Goal: Information Seeking & Learning: Learn about a topic

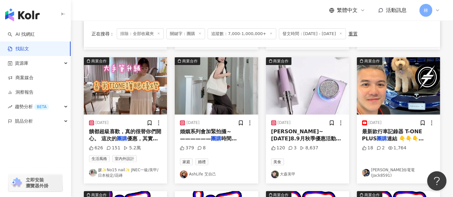
scroll to position [203, 0]
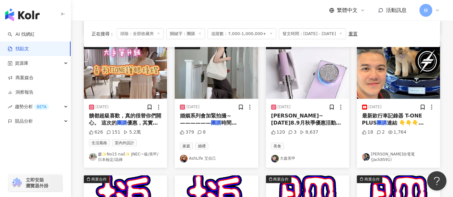
click at [234, 80] on img "button" at bounding box center [216, 70] width 83 height 57
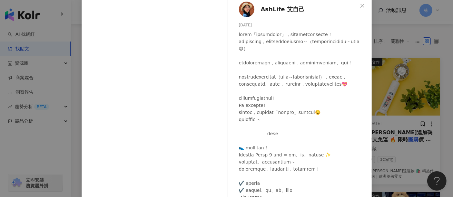
scroll to position [0, 0]
click at [382, 78] on div "AshLife 艾自己 2025/8/19 379 8 查看原始貼文" at bounding box center [226, 98] width 453 height 197
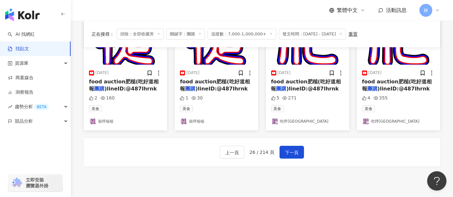
scroll to position [383, 0]
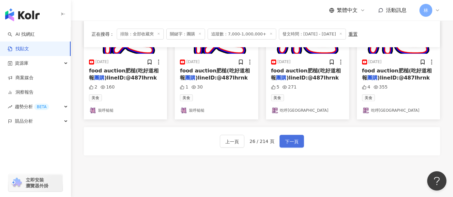
click at [291, 140] on span "下一頁" at bounding box center [292, 142] width 14 height 8
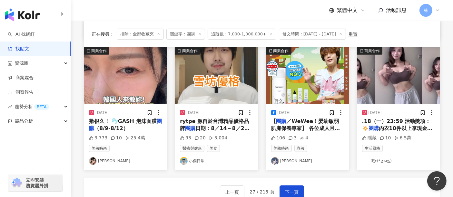
scroll to position [347, 0]
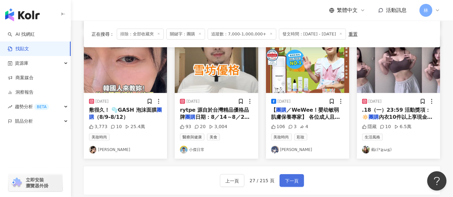
click at [290, 177] on span "下一頁" at bounding box center [292, 181] width 14 height 8
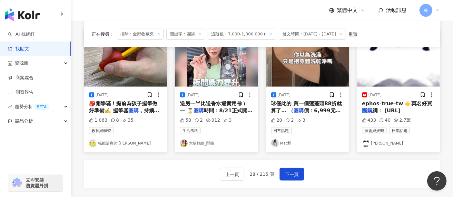
click at [374, 165] on div "上一頁 28 / 215 頁 下一頁" at bounding box center [262, 174] width 356 height 28
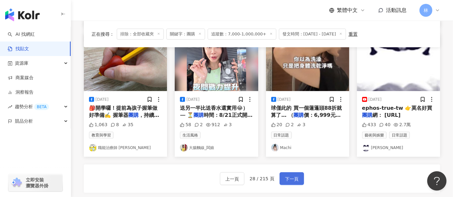
scroll to position [358, 0]
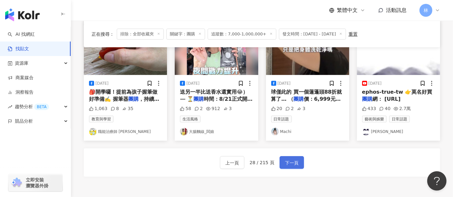
click at [289, 159] on span "下一頁" at bounding box center [292, 163] width 14 height 8
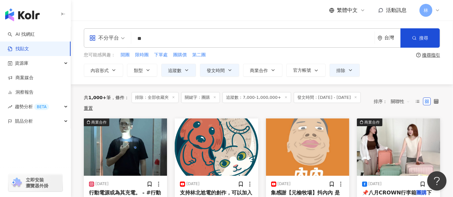
scroll to position [72, 0]
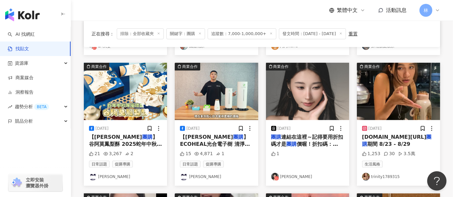
click at [393, 103] on img "button" at bounding box center [398, 91] width 83 height 57
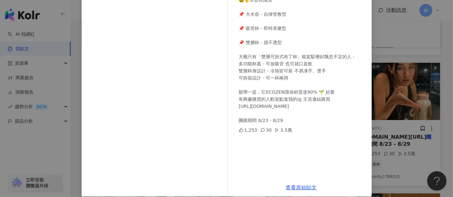
scroll to position [92, 0]
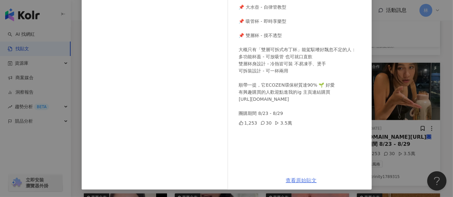
click at [299, 178] on link "查看原始貼文" at bounding box center [301, 181] width 31 height 6
click at [404, 120] on div "trinity1789315 2025/8/23 讓你在開學完全不用賭著上前聊天的情況下 先推測適合自己生活型態的朋友 🥸☝️水壺辨識法 📌 大水壺 - 自律…" at bounding box center [226, 98] width 453 height 197
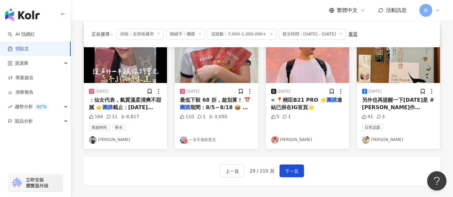
scroll to position [358, 0]
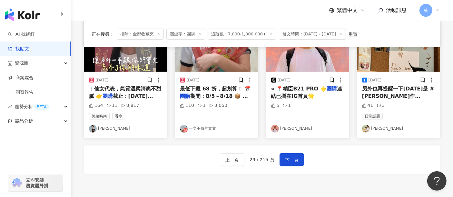
click at [122, 63] on img "button" at bounding box center [125, 43] width 83 height 57
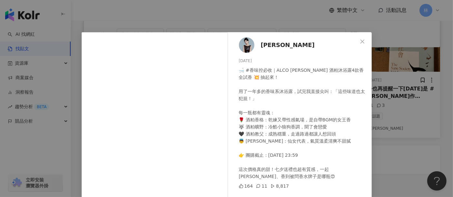
click at [395, 106] on div "李嘉Pure 2025/8/8 🛁 #香味控必收｜ALCO PARK 酒粕沐浴露4款香全試香 💥 抽起來！ 用了一年多的香味系沐浴露，試完我直接尖叫：「這些味…" at bounding box center [226, 98] width 453 height 197
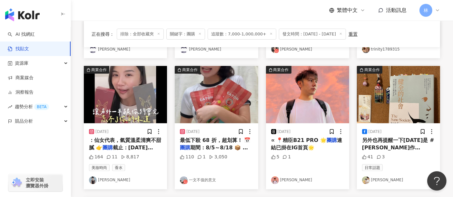
scroll to position [322, 0]
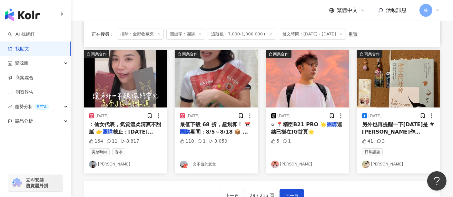
click at [393, 96] on img "button" at bounding box center [398, 78] width 83 height 57
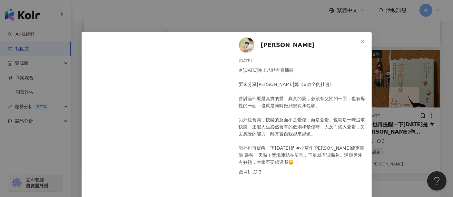
scroll to position [36, 0]
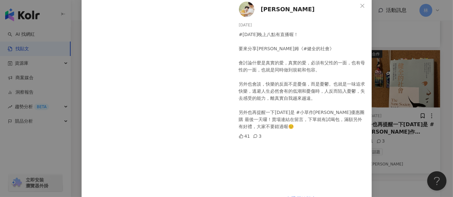
click at [393, 96] on div "羽茜 2025/8/31 #今天晚上八點有直播喔！ 要來分享佛洛姆《#健全的社會》 會討論什麼是真實的愛，真實的愛，必須有父性的一面，也有母性的一面，也就是同…" at bounding box center [226, 98] width 453 height 197
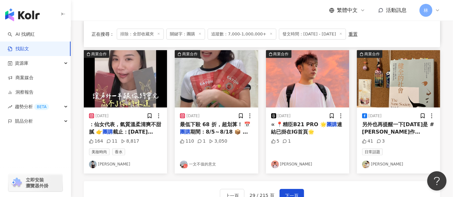
scroll to position [394, 0]
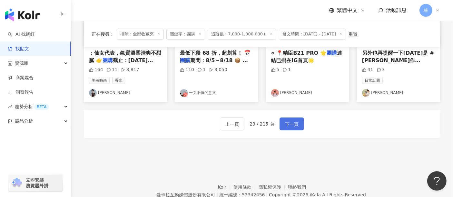
click at [299, 121] on button "下一頁" at bounding box center [292, 124] width 25 height 13
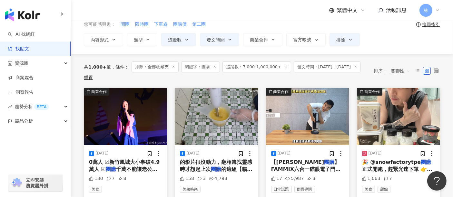
scroll to position [42, 0]
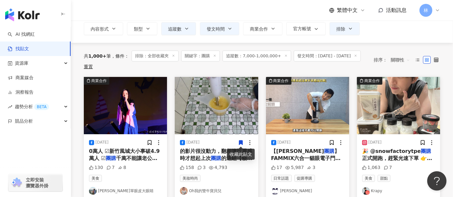
click at [128, 109] on img "button" at bounding box center [125, 105] width 83 height 57
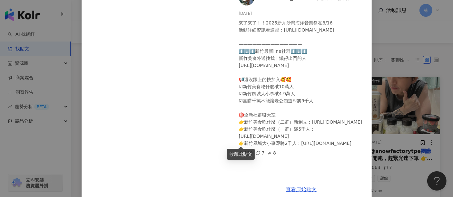
scroll to position [56, 0]
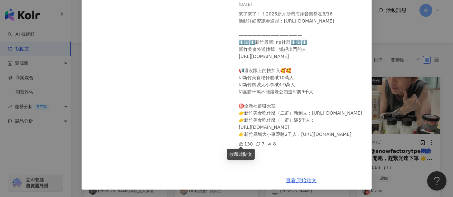
click at [388, 124] on div "ㄚ綾綾單眼皮大眼睛 2025/8/10 來了來了！！2025新月沙灣海洋音樂祭在8/16 活動詳細資訊看這裡：https://y00.tw/oceanmusi…" at bounding box center [226, 98] width 453 height 197
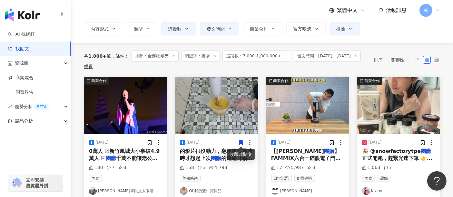
click at [231, 109] on img "button" at bounding box center [216, 105] width 83 height 57
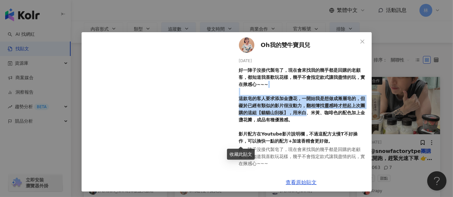
drag, startPoint x: 272, startPoint y: 85, endPoint x: 312, endPoint y: 114, distance: 50.3
click at [312, 114] on div "好一陣子沒接代製皂了，現在會來找我的幾乎都是回購的老顧客，都知道我喜歡玩花樣，幾乎不會指定款式讓我盡情的玩，實在揪感心~~~ 這款皂的客人要求添加金盞花，一開…" at bounding box center [303, 106] width 128 height 78
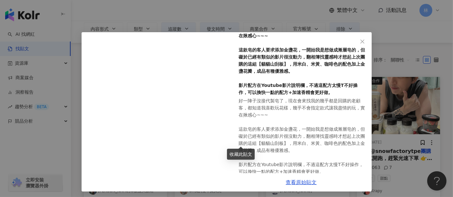
scroll to position [60, 0]
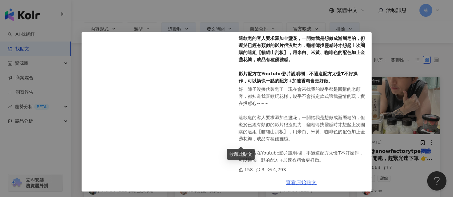
click at [304, 180] on link "查看原始貼文" at bounding box center [301, 183] width 31 height 6
click at [387, 96] on div "Oh我的雙牛寶貝兒 2025/8/21 好一陣子沒接代製皂了，現在會來找我的幾乎都是回購的老顧客，都知道我喜歡玩花樣，幾乎不會指定款式讓我盡情的玩，實在揪感心…" at bounding box center [226, 98] width 453 height 197
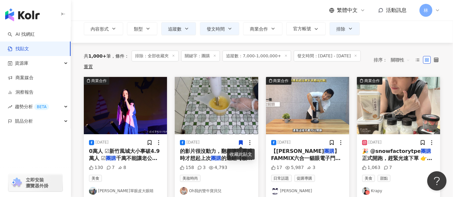
click at [379, 102] on img "button" at bounding box center [398, 105] width 83 height 57
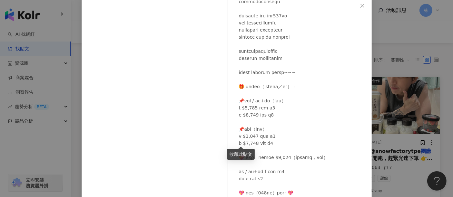
scroll to position [0, 0]
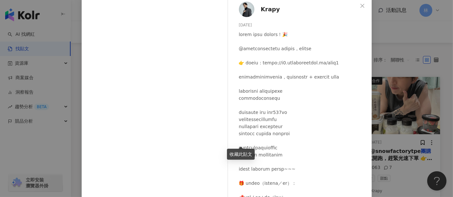
click at [383, 101] on div "Krapy 2025/8/17 1,063 7 查看原始貼文" at bounding box center [226, 98] width 453 height 197
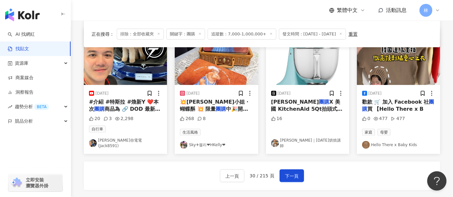
scroll to position [364, 0]
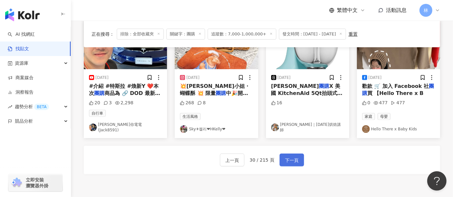
click at [288, 157] on span "下一頁" at bounding box center [292, 161] width 14 height 8
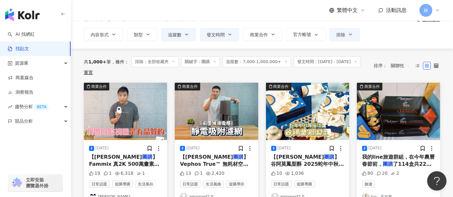
scroll to position [72, 0]
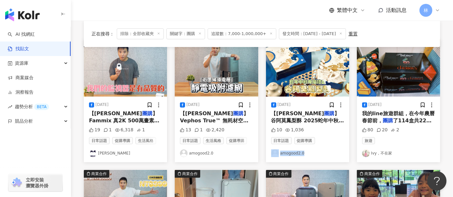
drag, startPoint x: 270, startPoint y: 147, endPoint x: 302, endPoint y: 154, distance: 33.2
click at [302, 154] on div "2025/8/7 【谷阿莫 團購 】谷阿莫鳳梨酥 2025蛇年中秋專屬禮盒 【谷阿莫 團購 】谷阿莫鳳梨酥 2025蛇年中秋專屬禮盒：https://www.…" at bounding box center [307, 130] width 83 height 66
click at [407, 68] on img "button" at bounding box center [398, 67] width 83 height 57
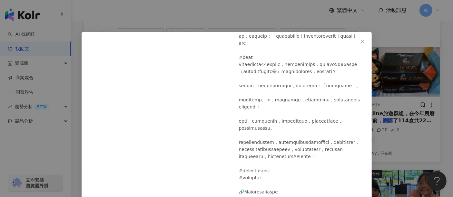
scroll to position [34, 0]
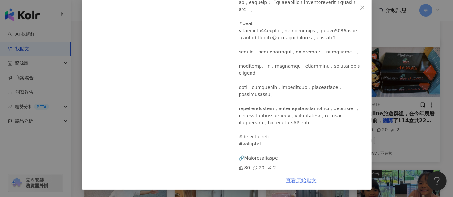
click at [289, 183] on link "查看原始貼文" at bounding box center [301, 181] width 31 height 6
click at [390, 83] on div "Ivy，不在家 2025/8/16 80 20 2 查看原始貼文" at bounding box center [226, 98] width 453 height 197
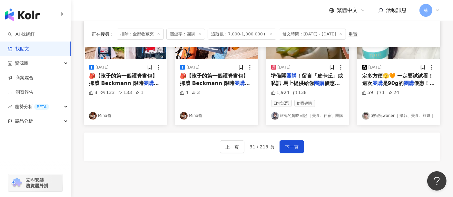
scroll to position [421, 0]
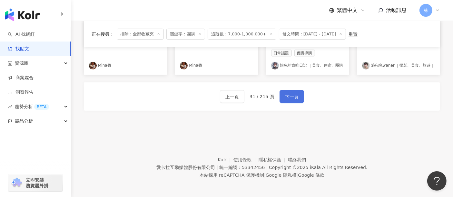
click at [295, 96] on span "下一頁" at bounding box center [292, 97] width 14 height 8
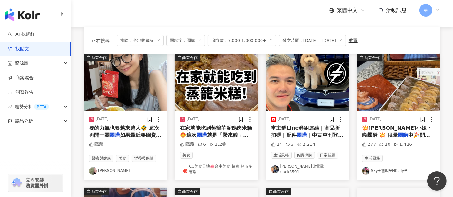
scroll to position [72, 0]
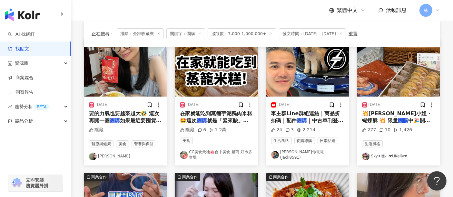
click at [144, 81] on img "button" at bounding box center [125, 67] width 83 height 57
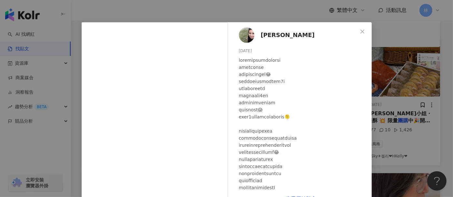
scroll to position [0, 0]
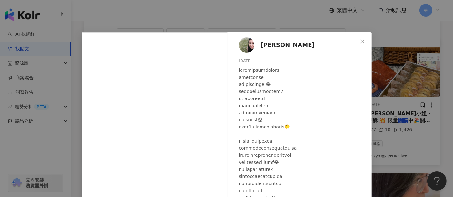
click at [261, 47] on span "Eliza" at bounding box center [288, 45] width 54 height 9
click at [428, 83] on div "Eliza 2025/8/22 隱藏 查看原始貼文" at bounding box center [226, 98] width 453 height 197
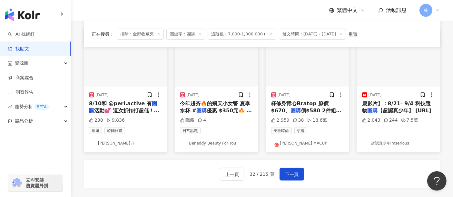
scroll to position [358, 0]
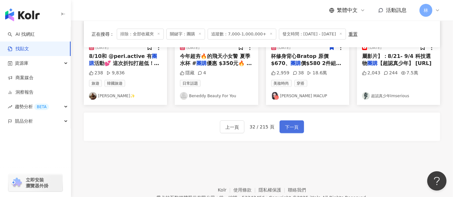
click at [296, 125] on span "下一頁" at bounding box center [292, 128] width 14 height 8
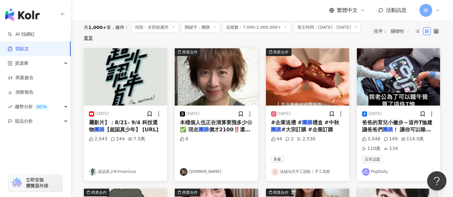
scroll to position [72, 0]
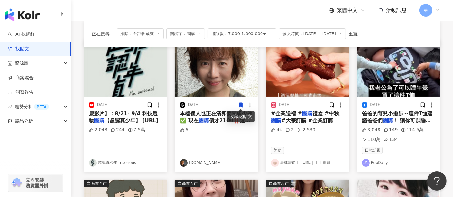
click at [214, 73] on img "button" at bounding box center [216, 67] width 83 height 57
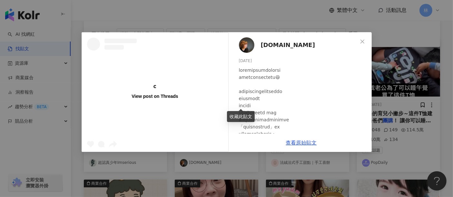
click at [413, 83] on div "View post on Threads ally.talk 2025/8/17 6 查看原始貼文" at bounding box center [226, 98] width 453 height 197
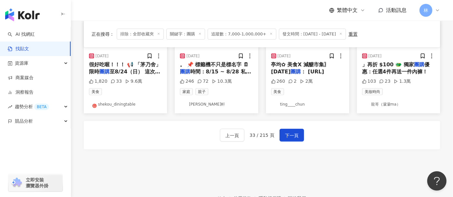
scroll to position [430, 0]
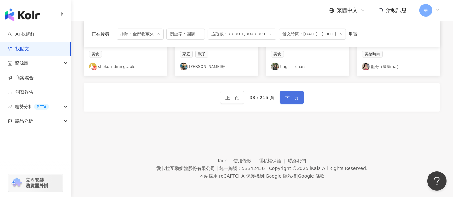
click at [291, 94] on span "下一頁" at bounding box center [292, 98] width 14 height 8
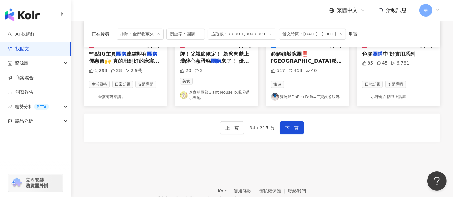
scroll to position [428, 0]
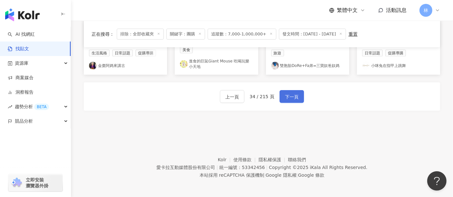
click at [282, 91] on button "下一頁" at bounding box center [292, 96] width 25 height 13
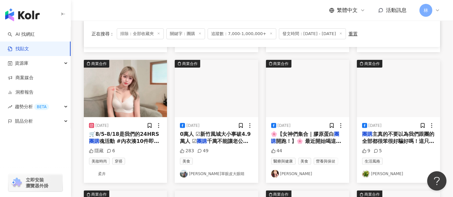
scroll to position [171, 0]
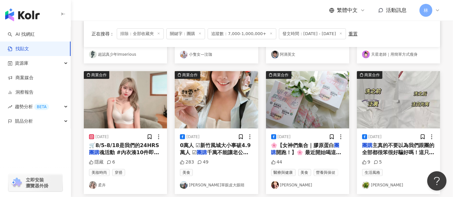
click at [214, 98] on img "button" at bounding box center [216, 99] width 83 height 57
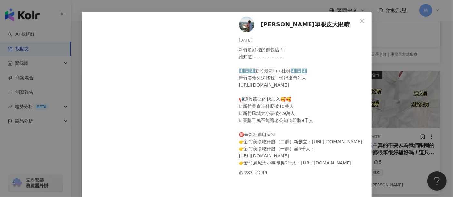
scroll to position [56, 0]
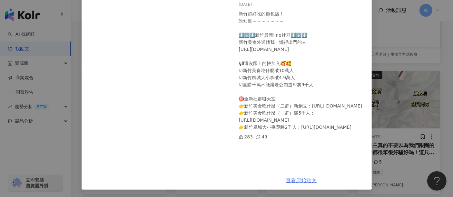
click at [302, 178] on link "查看原始貼文" at bounding box center [301, 181] width 31 height 6
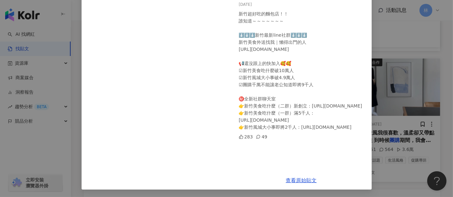
click at [402, 76] on div "ㄚ綾綾單眼皮大眼睛 2025/8/7 新竹超好吃的麵包店！！ 誰知道～～～～～～～ ⬇️⬇️⬇️新竹最新line社群⬇️⬇️⬇️ 新竹美食外送找我｜懶得出門的…" at bounding box center [226, 98] width 453 height 197
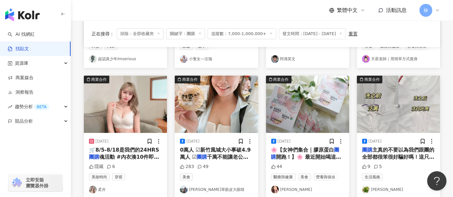
scroll to position [206, 0]
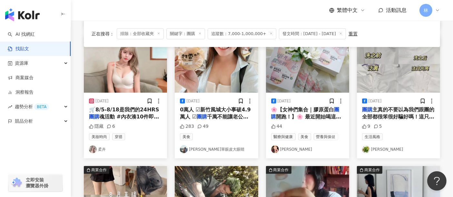
click at [315, 71] on img "button" at bounding box center [307, 63] width 83 height 57
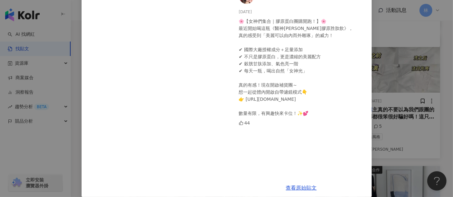
scroll to position [56, 0]
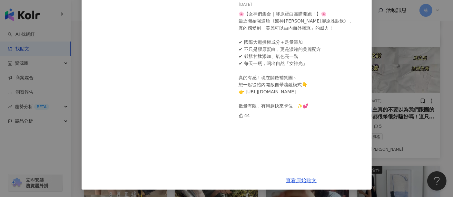
click at [407, 71] on div "小逸 2025/8/24 🌸【女神們集合｜膠原蛋白團購開跑！】🌸 最近開始喝這瓶《醫神方姬光美妍膠原胜肽飲》， 真的感受到「美麗可以由內而外雕琢」的威力！ ✔…" at bounding box center [226, 98] width 453 height 197
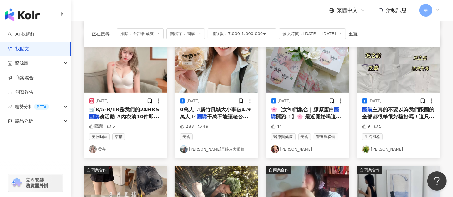
click at [406, 71] on img "button" at bounding box center [398, 63] width 83 height 57
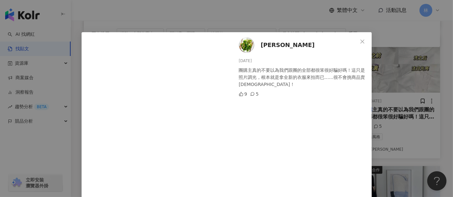
click at [404, 71] on div "蔣龐嚴選 2025/8/9 團購主真的不要以為我們跟團的全部都很笨很好騙好嗎！這只是照片調光，根本就是拿全新的衣服來拍而已……很不會挑商品賣耶！ 9 5 查看…" at bounding box center [226, 98] width 453 height 197
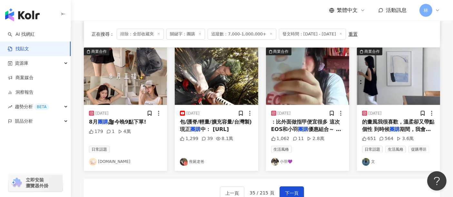
scroll to position [314, 0]
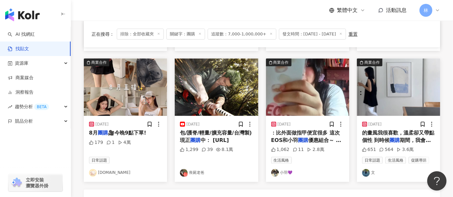
click at [128, 98] on img "button" at bounding box center [125, 87] width 83 height 57
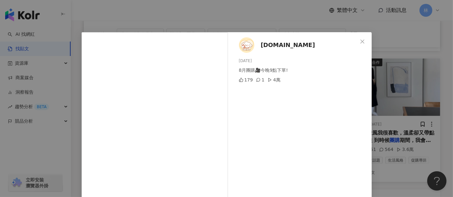
click at [413, 81] on div "fannie.tw 2025/8/17 8月團購🎥今晚9點下單! 179 1 4萬 查看原始貼文" at bounding box center [226, 98] width 453 height 197
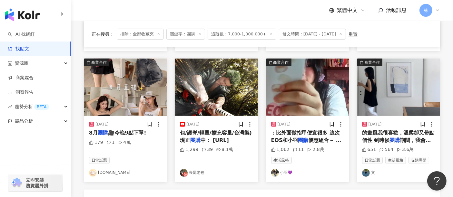
click at [304, 85] on img "button" at bounding box center [307, 87] width 83 height 57
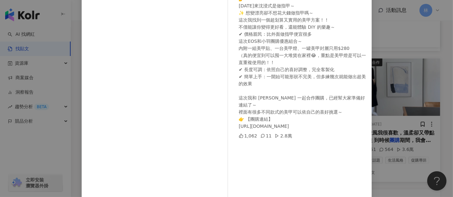
scroll to position [92, 0]
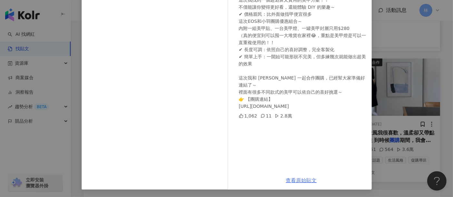
click at [300, 178] on link "查看原始貼文" at bounding box center [301, 181] width 31 height 6
click at [419, 81] on div "小羽💜 2025/8/15 💅 今天來沈浸式是做指甲～ ✨ 想變漂亮卻不想花大錢做指甲嗎～ 這次我找到一個超划算又實用的美甲方案！！ 不僅能讓你變得更好看，還…" at bounding box center [226, 98] width 453 height 197
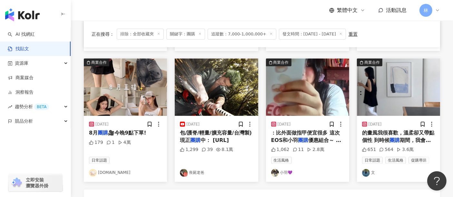
click at [419, 81] on img "button" at bounding box center [398, 87] width 83 height 57
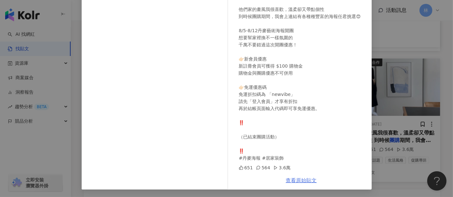
click at [286, 178] on link "查看原始貼文" at bounding box center [301, 181] width 31 height 6
click at [410, 67] on div "文 2025/8/2 最近想幫新家換點風景 只要選對海報，就可以讓整個家的氛圍感完全不一樣 好久沒開團了，非常興奮 因為現在都開自己很喜歡的東西 是來自丹麥的…" at bounding box center [226, 98] width 453 height 197
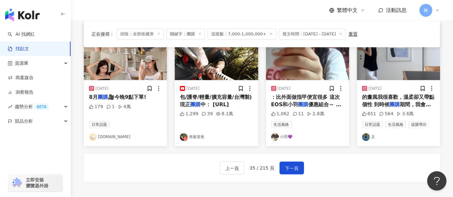
scroll to position [421, 0]
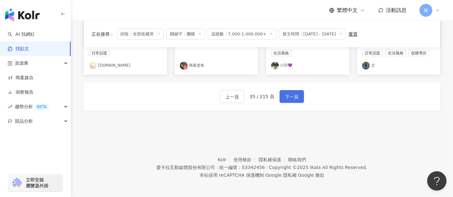
click at [292, 95] on span "下一頁" at bounding box center [292, 97] width 14 height 8
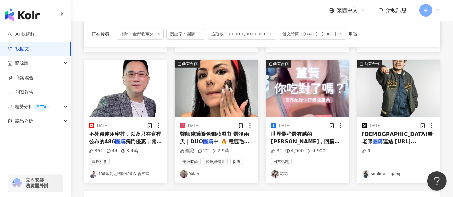
scroll to position [329, 0]
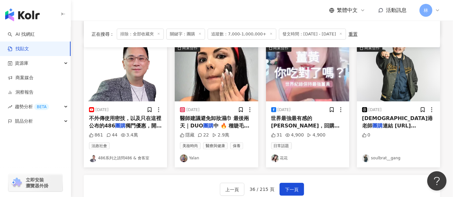
click at [221, 80] on img "button" at bounding box center [216, 72] width 83 height 57
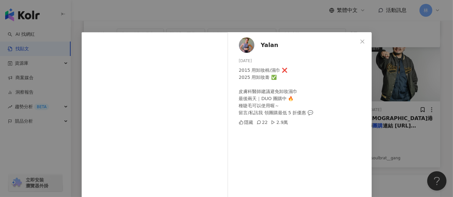
click at [399, 81] on div "Yalan 2025/8/11 2015 用卸妝棉/濕巾 ❌ 2025 用卸妝膏 ✅ 皮膚科醫師建議避免卸妝濕巾 最後兩天｜DUO 團購中 🔥 種睫毛可以使用…" at bounding box center [226, 98] width 453 height 197
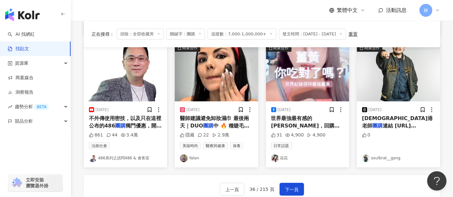
scroll to position [293, 0]
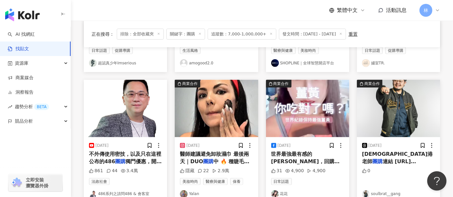
click at [388, 97] on img "button" at bounding box center [398, 108] width 83 height 57
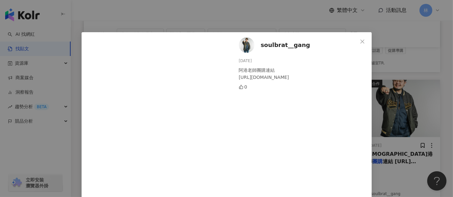
click at [388, 97] on div "soulbrat__gang 2025/8/6 阿港老師團購連結 https://www.schiff-store.com.tw/hidden/soulbra…" at bounding box center [226, 98] width 453 height 197
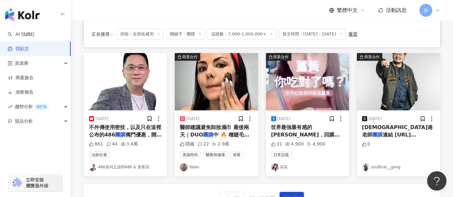
scroll to position [364, 0]
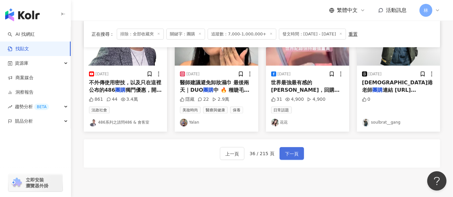
click at [289, 147] on button "下一頁" at bounding box center [292, 153] width 25 height 13
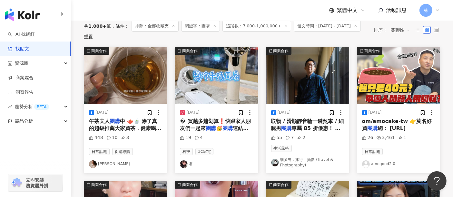
scroll to position [36, 0]
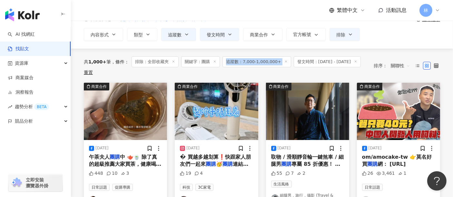
drag, startPoint x: 197, startPoint y: 79, endPoint x: 223, endPoint y: 75, distance: 26.0
click at [223, 75] on div "共 1,000+ 筆 條件 ： 排除：全部收藏夾 關鍵字：團購 追蹤數：7,000-1,000,000+ 發文時間：2025/8/1 - 2025/8/31 …" at bounding box center [262, 66] width 356 height 34
drag, startPoint x: 220, startPoint y: 76, endPoint x: 177, endPoint y: 72, distance: 43.4
click at [177, 72] on div "共 1,000+ 筆 條件 ： 排除：全部收藏夾 關鍵字：團購 追蹤數：7,000-1,000,000+ 發文時間：2025/8/1 - 2025/8/31 …" at bounding box center [262, 66] width 356 height 34
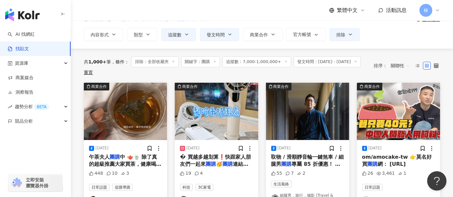
click at [177, 72] on div "共 1,000+ 筆 條件 ： 排除：全部收藏夾 關鍵字：團購 追蹤數：7,000-1,000,000+ 發文時間：2025/8/1 - 2025/8/31 …" at bounding box center [225, 65] width 283 height 19
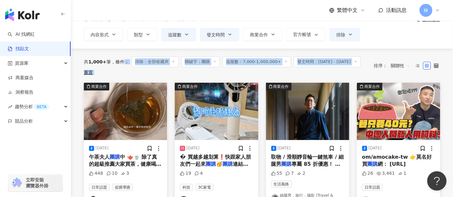
drag, startPoint x: 124, startPoint y: 55, endPoint x: 374, endPoint y: 62, distance: 249.7
click at [374, 62] on div "共 1,000+ 筆 條件 ： 排除：全部收藏夾 關鍵字：團購 追蹤數：7,000-1,000,000+ 發文時間：2025/8/1 - 2025/8/31 …" at bounding box center [262, 66] width 356 height 34
click at [373, 54] on div "共 1,000+ 筆 條件 ： 排除：全部收藏夾 關鍵字：團購 追蹤數：7,000-1,000,000+ 發文時間：2025/8/1 - 2025/8/31 …" at bounding box center [262, 66] width 356 height 34
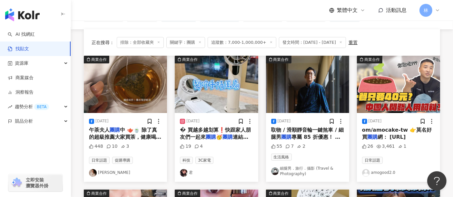
scroll to position [72, 0]
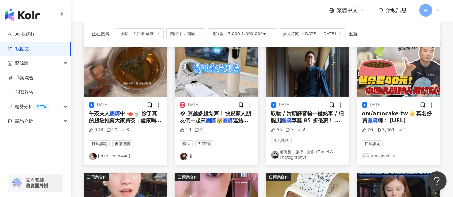
click at [149, 75] on img "button" at bounding box center [125, 67] width 83 height 57
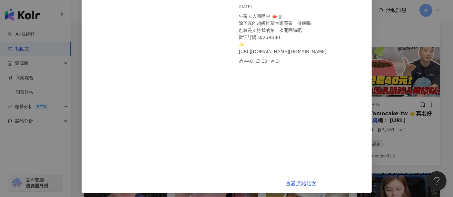
scroll to position [57, 0]
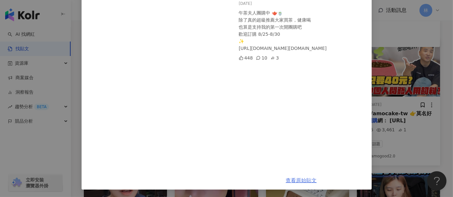
click at [286, 183] on link "查看原始貼文" at bounding box center [301, 181] width 31 height 6
click at [422, 80] on div "雷堤娜 Tyna 2025/8/27 午茶夫人團購中 🫖🍵 除了真的超級推薦大家買茶，健康喝 也算是支持我的第一次開團購吧 歡迎訂購 8/25-8/30 ✨ …" at bounding box center [226, 98] width 453 height 197
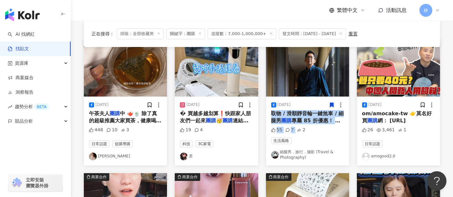
drag, startPoint x: 269, startPoint y: 111, endPoint x: 334, endPoint y: 129, distance: 67.4
click at [334, 129] on div "2025/8/30 取物 / 滑順靜音輪一鍵煞車 / 細腿男 團購 專屬 85 折優惠！ 以前覺得行李 55 7 2 生活風格 細腿男．旅行．攝影 (Trav…" at bounding box center [307, 131] width 83 height 69
click at [334, 129] on div "55 7 2" at bounding box center [307, 130] width 73 height 6
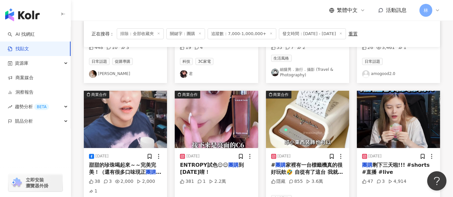
scroll to position [179, 0]
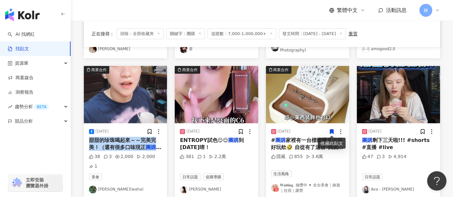
drag, startPoint x: 86, startPoint y: 140, endPoint x: 159, endPoint y: 147, distance: 72.8
click at [159, 147] on div "2025/8/15 甜甜的珍珠喝起來～～完美完美！（還有很多口味現正 團購 中喔！） 38 3 2,000 2,000 1 美食 王雅涵(waha)" at bounding box center [125, 161] width 83 height 75
click at [164, 142] on div "2025/8/15 甜甜的珍珠喝起來～～完美完美！（還有很多口味現正 團購 中喔！） 38 3 2,000 2,000 1 美食 王雅涵(waha)" at bounding box center [125, 161] width 83 height 75
click at [130, 141] on span "甜甜的珍珠喝起來～～完美完美！（還有很多口味現正" at bounding box center [122, 143] width 67 height 13
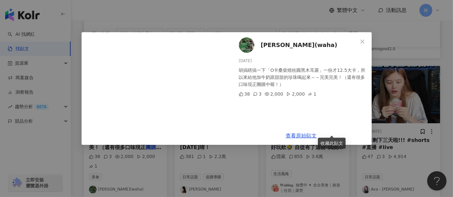
click at [371, 91] on div "王雅涵(waha) 2025/8/15 胡搞瞎搞一下「O卡桑柴燒桂圓黑木耳露」一份才12.5大卡，所以來給他加牛奶跟甜甜的珍珠喝起來～～完美完美！（還有很多口…" at bounding box center [301, 79] width 141 height 94
click at [388, 91] on div "王雅涵(waha) 2025/8/15 胡搞瞎搞一下「O卡桑柴燒桂圓黑木耳露」一份才12.5大卡，所以來給他加牛奶跟甜甜的珍珠喝起來～～完美完美！（還有很多口…" at bounding box center [226, 98] width 453 height 197
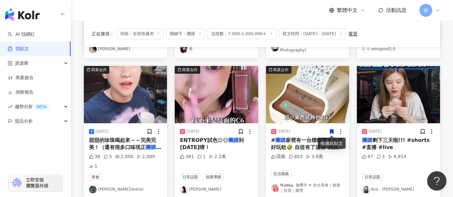
click at [286, 97] on img "button" at bounding box center [307, 94] width 83 height 57
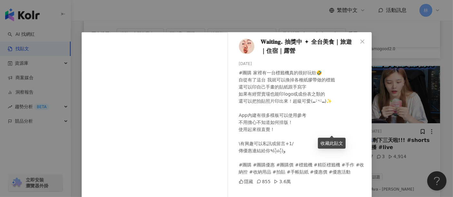
click at [368, 91] on div "𝐖𝐚𝐢𝐭𝐢𝐧𝐠. 抽獎中 ✦ 全台美食｜旅遊｜住宿｜露營 2025/8/9 #團購 家裡有一台標籤機真的很好玩欸🤣 自從有了這台 我就可以換掉各種紙膠帶做的標…" at bounding box center [301, 143] width 141 height 223
click at [378, 97] on div "𝐖𝐚𝐢𝐭𝐢𝐧𝐠. 抽獎中 ✦ 全台美食｜旅遊｜住宿｜露營 2025/8/9 #團購 家裡有一台標籤機真的很好玩欸🤣 自從有了這台 我就可以換掉各種紙膠帶做的標…" at bounding box center [226, 98] width 453 height 197
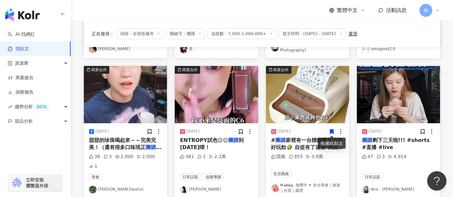
click at [298, 105] on img "button" at bounding box center [307, 94] width 83 height 57
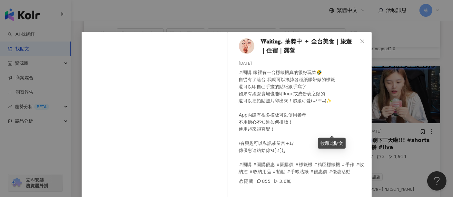
scroll to position [0, 0]
click at [387, 89] on div "𝐖𝐚𝐢𝐭𝐢𝐧𝐠. 抽獎中 ✦ 全台美食｜旅遊｜住宿｜露營 2025/8/9 #團購 家裡有一台標籤機真的很好玩欸🤣 自從有了這台 我就可以換掉各種紙膠帶做的標…" at bounding box center [226, 98] width 453 height 197
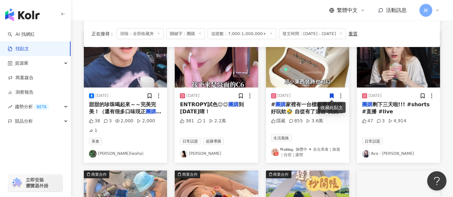
scroll to position [179, 0]
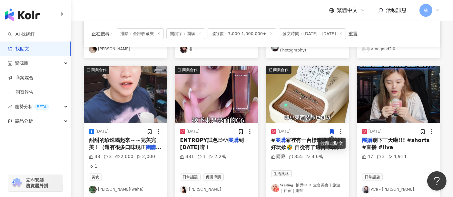
click at [387, 89] on img "button" at bounding box center [398, 94] width 83 height 57
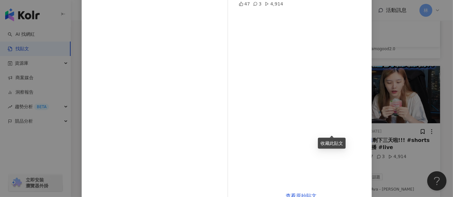
scroll to position [92, 0]
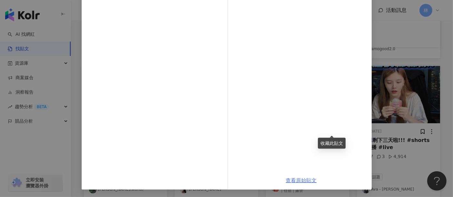
click at [289, 182] on link "查看原始貼文" at bounding box center [301, 181] width 31 height 6
click at [401, 76] on div "Ava - 凜 2025/8/7 團購剩下三天啦!!! #shorts #直播 #live 47 3 4,914 查看原始貼文" at bounding box center [226, 98] width 453 height 197
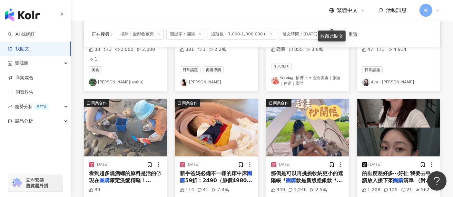
scroll to position [322, 0]
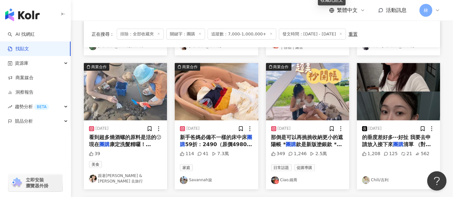
click at [133, 92] on img "button" at bounding box center [125, 91] width 83 height 57
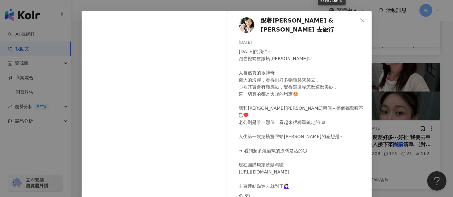
scroll to position [36, 0]
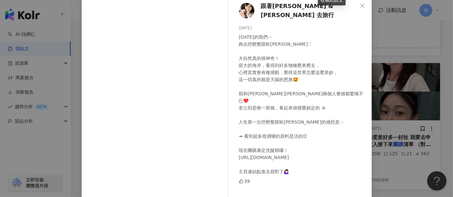
click at [394, 82] on div "跟著Angela & Cola 去旅行 2025/8/24 今天的我們⋯ 跑去挖螃蟹跟蛤蠣♡ 大自然真的很神奇！ 偌大的海岸，看得到好多物種爬來爬去， 心裡…" at bounding box center [226, 98] width 453 height 197
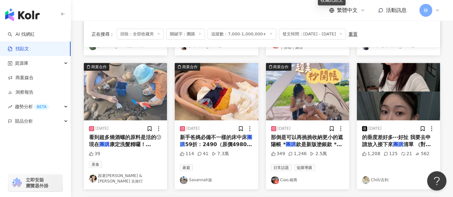
click at [215, 101] on img "button" at bounding box center [216, 91] width 83 height 57
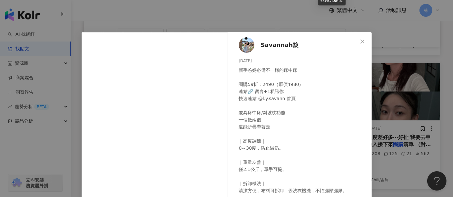
click at [389, 90] on div "Savannah旋 2025/8/18 新手爸媽必備不一樣的床中床 團購59折：2490（原價4980） 連結🔗 留言+1私訊你 快速連結 @l.y.sava…" at bounding box center [226, 98] width 453 height 197
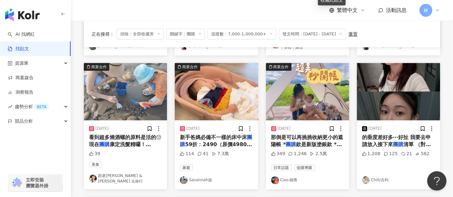
click at [310, 90] on img "button" at bounding box center [307, 91] width 83 height 57
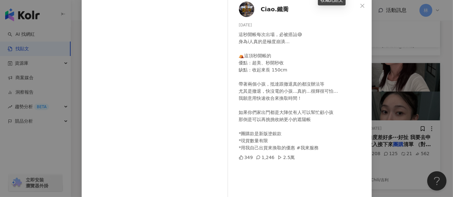
click at [391, 102] on div "Ciao.鐵喬 2025/8/4 這秒開帳每次出場，必被搭訕😅 身為i人真的是極度崩潰… ⛺️這頂秒開帳的 優點：超美、秒開秒收 缺點：收起來長 150cm …" at bounding box center [226, 98] width 453 height 197
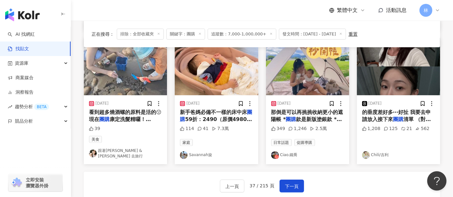
scroll to position [358, 0]
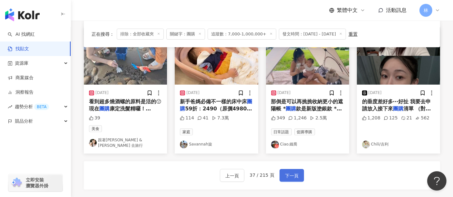
click at [285, 172] on span "下一頁" at bounding box center [292, 176] width 14 height 8
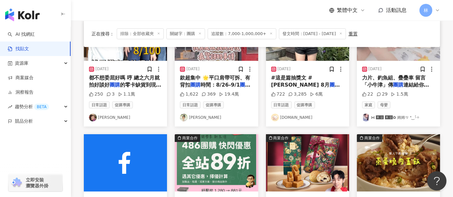
scroll to position [72, 0]
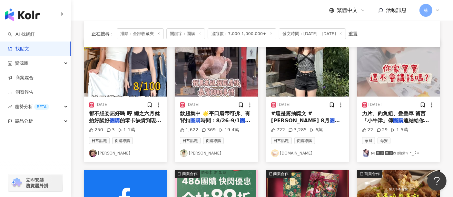
click at [127, 78] on img "button" at bounding box center [125, 67] width 83 height 57
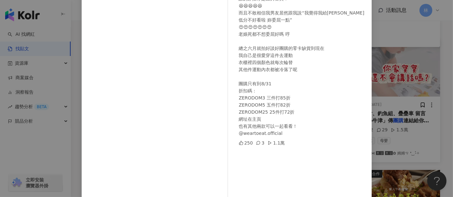
click at [423, 106] on div "林家妏 2025/8/28 誰的穿搭才是直男審美？ 😆😆😆😆😆 而且不敢相信我男友居然跟我說“我覺得我給Katherine低分不好看啦 妳委屈一點” 😍😍😍😍…" at bounding box center [226, 98] width 453 height 197
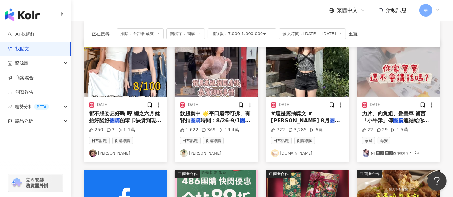
click at [305, 72] on img "button" at bounding box center [307, 67] width 83 height 57
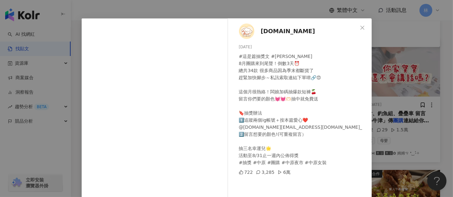
scroll to position [0, 0]
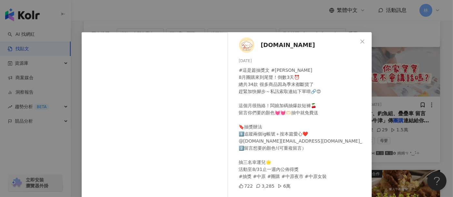
click at [392, 74] on div "fannie.tw 2025/8/19 #這是篇抽獎文 #中原fannie 8月團購來到尾聲！倒數3天⏰ 總共34款 很多商品因為季末都斷貨了 趕緊加快腳步～…" at bounding box center [226, 98] width 453 height 197
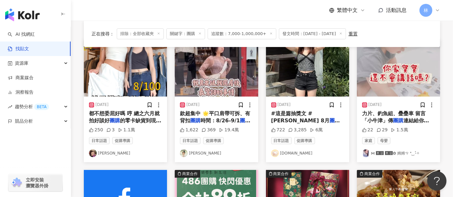
click at [392, 74] on img "button" at bounding box center [398, 67] width 83 height 57
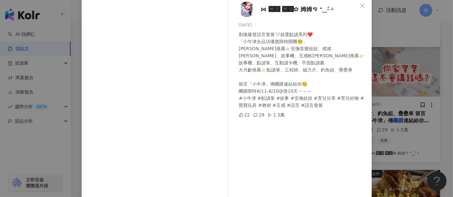
scroll to position [92, 0]
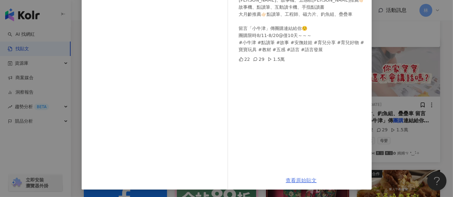
click at [294, 180] on link "查看原始貼文" at bounding box center [301, 181] width 31 height 6
click at [394, 77] on div "⋈ 🅼🆄 🅼🆄✿ 姆姆ꨄ ❛‿˂̵✧ 2025/8/13 刺激爆發語言發展🤍就選點讀系列❤️ 「小牛津全品項優惠限時開團☺️」 小月齡推薦👉🏻安撫音樂娃娃、搖…" at bounding box center [226, 98] width 453 height 197
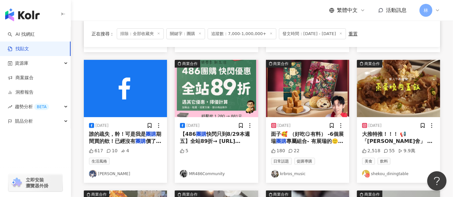
scroll to position [179, 0]
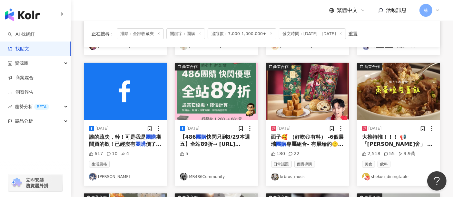
click at [218, 85] on img "button" at bounding box center [216, 91] width 83 height 57
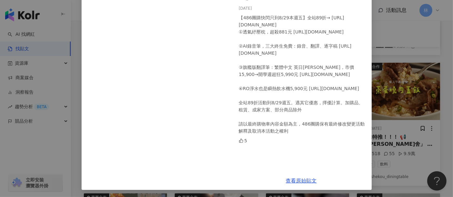
scroll to position [53, 0]
click at [412, 85] on div "MR486Community 2025/8/27 【486團購快閃只到8/29本週五】全站89折→ https://lihi.cc/dt6wh ①透氣紓壓枕，…" at bounding box center [226, 98] width 453 height 197
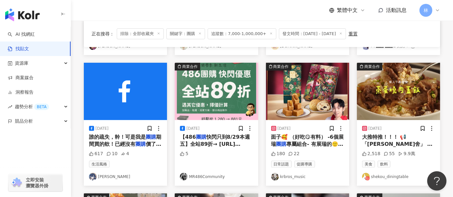
click at [307, 96] on img "button" at bounding box center [307, 91] width 83 height 57
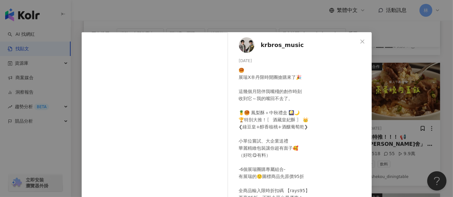
click at [391, 81] on div "krbros_music 2025/8/23 🥮 展瑞X丰丹限時開團搶購來了🎉 這幾個月陪伴我嘴殘的創作時刻 收到它～我的嘴回不去了。 🍍🥮 鳳梨酥＋中秋禮盒…" at bounding box center [226, 98] width 453 height 197
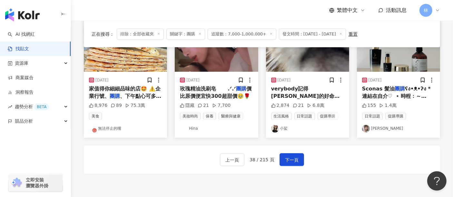
scroll to position [322, 0]
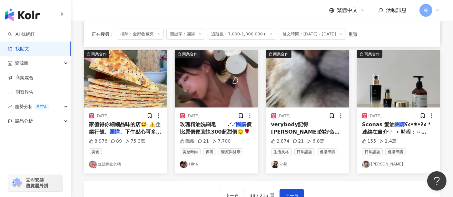
click at [141, 91] on img "button" at bounding box center [125, 78] width 83 height 57
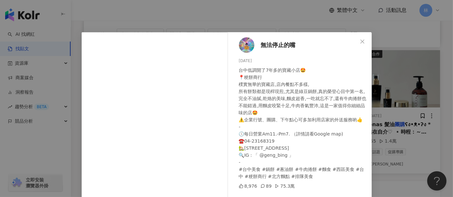
click at [410, 80] on div "無法停止的嘴 2025/8/5 台中低調開了7年多的寶藏小店🤩 📍粳餅商行 樸實無華的寶藏店,店內餐點不多樣, 所有餅類都是現桿現煎,尤其是綠豆鍋餅,真的榮登…" at bounding box center [226, 98] width 453 height 197
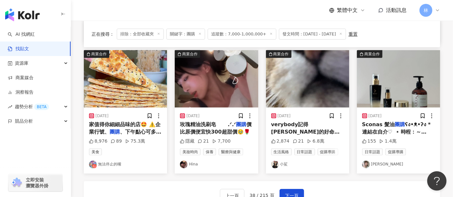
click at [234, 81] on img "button" at bounding box center [216, 78] width 83 height 57
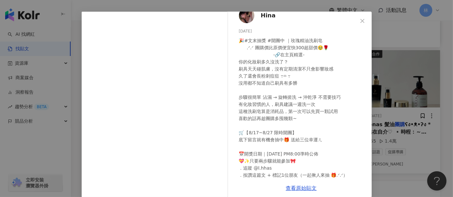
scroll to position [0, 0]
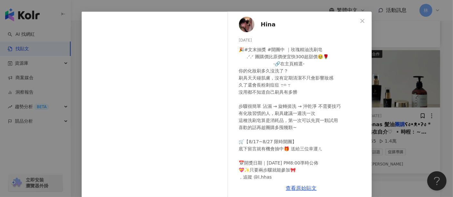
click at [263, 24] on span "Hina" at bounding box center [268, 24] width 15 height 9
click at [401, 62] on div "Hina 2025/8/17 🎉#文末抽獎 #開團中 ｜玫瑰精油洗刷皂 ⠀⠀ .ᐟ.ᐟ​​​ 團購價比原價便宜快300超甜價🥹🌹 ⠀⠀⠀⠀⠀⠀⠀⠀⠀⠀ -🔗在…" at bounding box center [226, 98] width 453 height 197
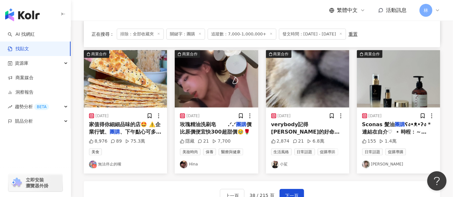
click at [303, 80] on img "button" at bounding box center [307, 78] width 83 height 57
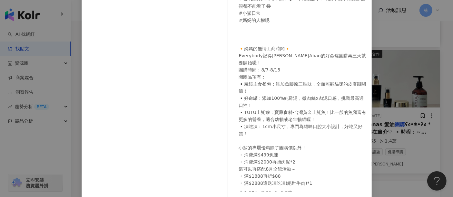
scroll to position [72, 0]
click at [396, 86] on div "小鯊 2025/8/4 小鯊求關注的時候，除了要一手拍屁股，不能滑手機，現在連電視都不能看了😂 #小鯊日常 #媽媽的人權呢 —————————————————…" at bounding box center [226, 98] width 453 height 197
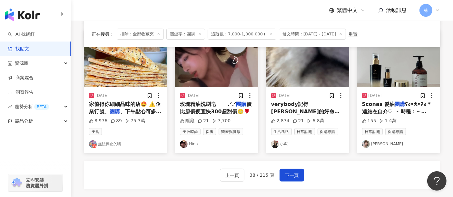
scroll to position [358, 0]
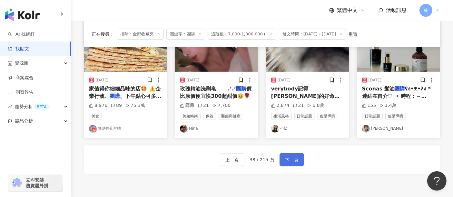
click at [285, 154] on button "下一頁" at bounding box center [292, 159] width 25 height 13
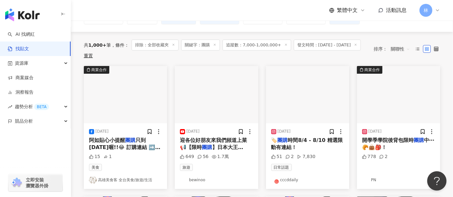
scroll to position [42, 0]
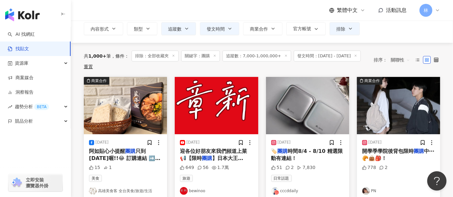
click at [114, 107] on img "button" at bounding box center [125, 105] width 83 height 57
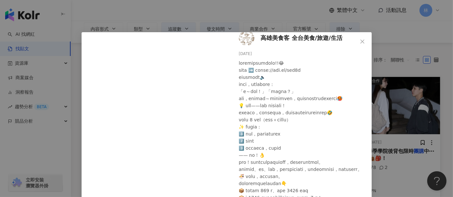
scroll to position [35, 0]
click at [403, 94] on div "高雄美食客 全台美食/旅遊/生活 2025/8/10 15 1 查看原始貼文" at bounding box center [226, 98] width 453 height 197
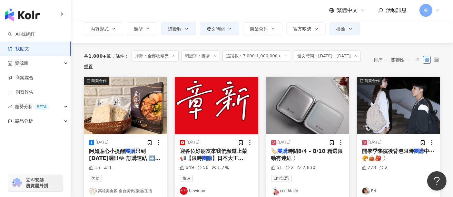
click at [311, 111] on img "button" at bounding box center [307, 105] width 83 height 57
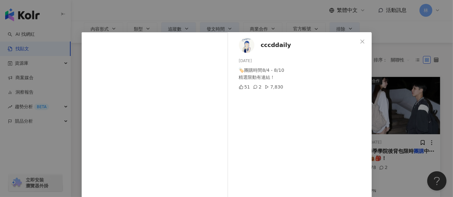
click at [387, 92] on div "cccddaily 2025/8/7 🏷️團購時間8/4 - 8/10 精選限動有連結！ 51 2 7,830 查看原始貼文" at bounding box center [226, 98] width 453 height 197
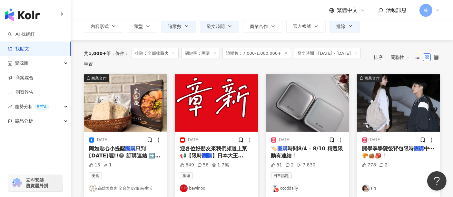
scroll to position [77, 0]
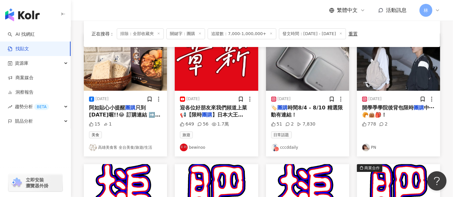
click at [379, 69] on img "button" at bounding box center [398, 62] width 83 height 57
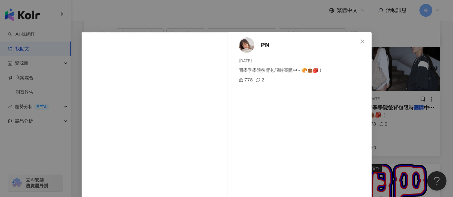
click at [379, 69] on div "PN 2025/8/5 開學季學院後背包限時團購中⋯🥐👜🎒！ 778 2 查看原始貼文" at bounding box center [226, 98] width 453 height 197
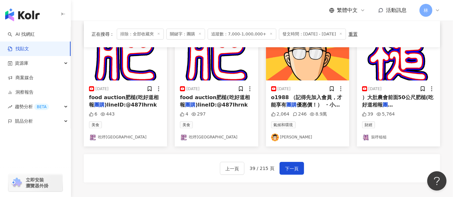
scroll to position [364, 0]
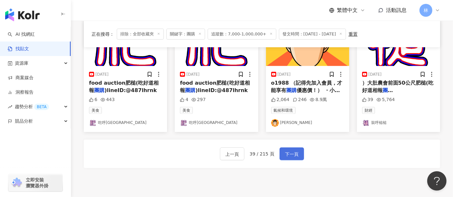
click at [290, 152] on span "下一頁" at bounding box center [292, 155] width 14 height 8
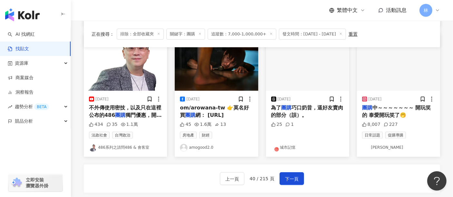
scroll to position [328, 0]
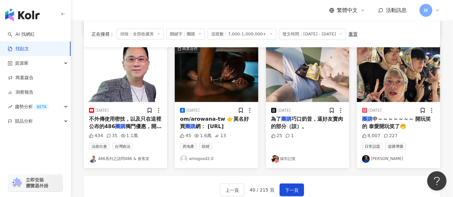
click at [386, 81] on img "button" at bounding box center [398, 73] width 83 height 57
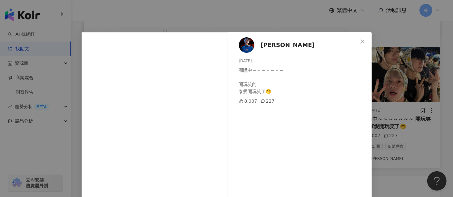
click at [395, 82] on div "周子翔 2025/8/4 團購中～～～～～～～ 開玩笑的 泰愛開玩笑了🤭 8,007 227 查看原始貼文" at bounding box center [226, 98] width 453 height 197
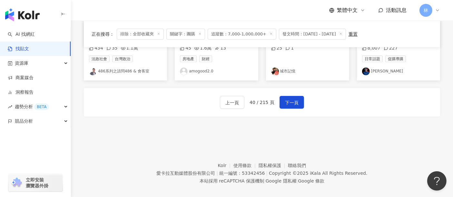
scroll to position [421, 0]
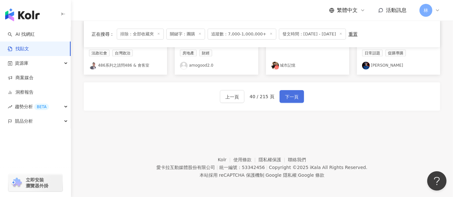
click at [285, 96] on span "下一頁" at bounding box center [292, 97] width 14 height 8
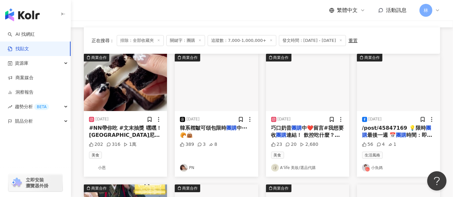
scroll to position [72, 0]
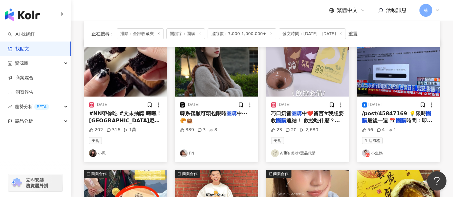
click at [103, 74] on img "button" at bounding box center [125, 67] width 83 height 57
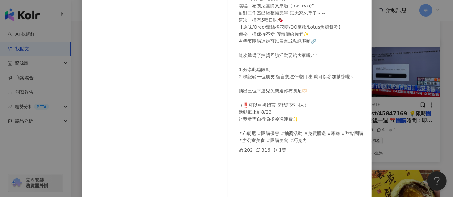
click at [424, 101] on div "小恩 2025/8/21 #NN帶你吃 #文末抽獎 嘿嘿！布朗尼團購又來啦"(∩>ω<∩)" 甜點工作室已經整頓完畢 讓大家久等了～～ 這次一樣有5種口味🍫 …" at bounding box center [226, 98] width 453 height 197
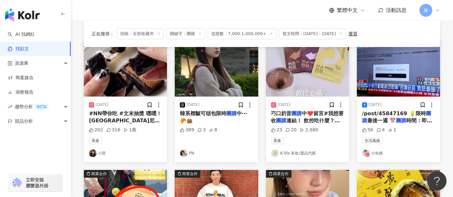
click at [407, 72] on img "button" at bounding box center [398, 67] width 83 height 57
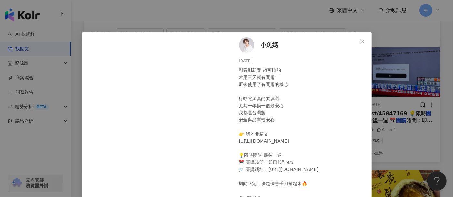
click at [403, 81] on div "小魚媽 2025/8/30 剛看到新聞 超可怕的 才用三天就有問題 原來使用了有問題的機芯 行動電源真的要慎選 尤其一年換一個最安心 我都選台灣製 安全與品質…" at bounding box center [226, 98] width 453 height 197
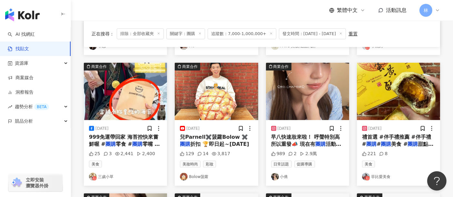
scroll to position [215, 0]
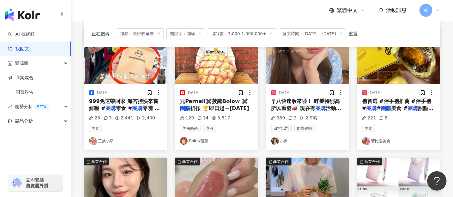
click at [128, 72] on img "button" at bounding box center [125, 55] width 83 height 57
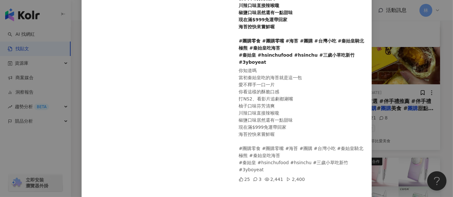
scroll to position [143, 0]
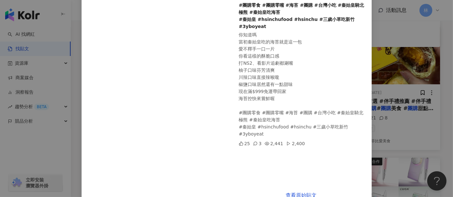
click at [389, 66] on div "三歲小草 2025/8/7 你知道嗎 當初秦始皇吃的海苔就是這一包 愛不釋手一口一片 你看這樣的酥脆口感 打NS2、看影片追劇都涮嘴 柚子口味芬芳清爽 川辣口…" at bounding box center [226, 98] width 453 height 197
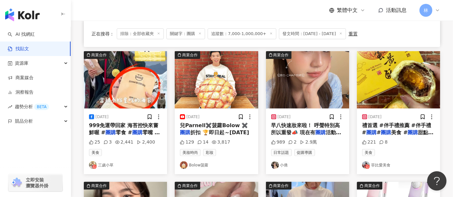
scroll to position [179, 0]
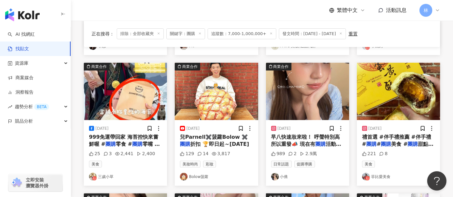
click at [300, 79] on img "button" at bounding box center [307, 91] width 83 height 57
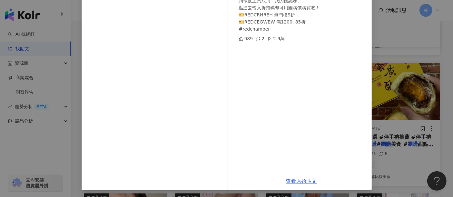
scroll to position [92, 0]
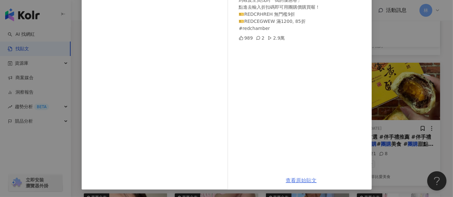
click at [302, 179] on link "查看原始貼文" at bounding box center [301, 181] width 31 height 6
click at [392, 77] on div "小僑 2025/8/26 早八快速妝來啦！ 呼聲特別高所以重發📣 現在有團購活動8/25-8/31 到蝦皮主頁找到「我的優惠卷」 點進去輸入折扣碼即可用團購價…" at bounding box center [226, 98] width 453 height 197
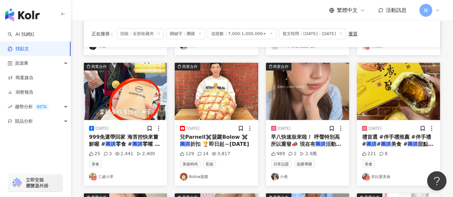
click at [390, 78] on img "button" at bounding box center [398, 91] width 83 height 57
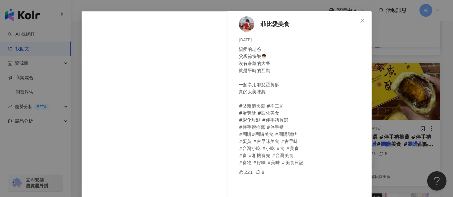
scroll to position [36, 0]
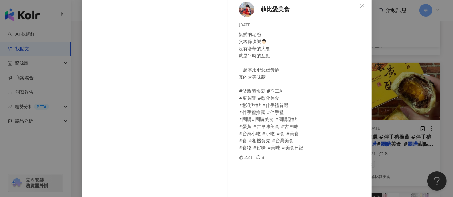
click at [411, 80] on div "菲比愛美食 2025/8/8 親愛的老爸 父親節快樂👨🏻 沒有奢華的大餐 就是平時的互動 一起享用邪惡蛋黃酥 真的太美味惹 #父親節快樂 #不二坊 #蛋黃酥 …" at bounding box center [226, 98] width 453 height 197
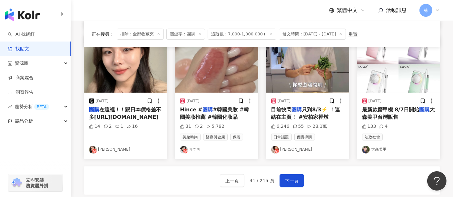
scroll to position [322, 0]
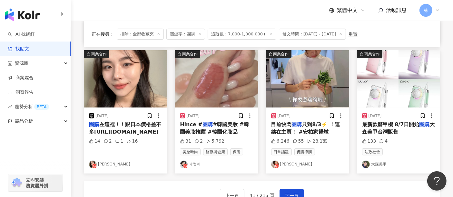
click at [232, 75] on img "button" at bounding box center [216, 78] width 83 height 57
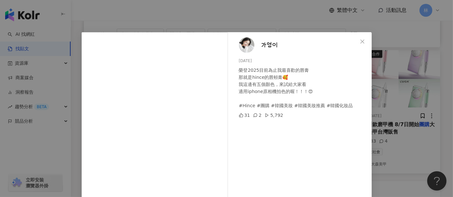
click at [383, 84] on div "가영이 2025/8/14 榮登2025目前為止我最喜歡的唇膏 那就是hince的唇頰膏🥰 我這邊有五個顏色，來試給大家看 適用iphone原相機拍色…" at bounding box center [226, 98] width 453 height 197
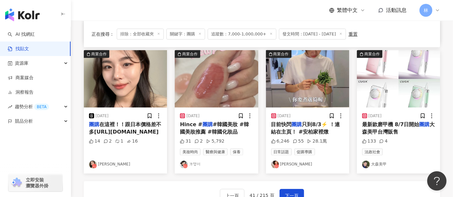
click at [385, 80] on img "button" at bounding box center [398, 78] width 83 height 57
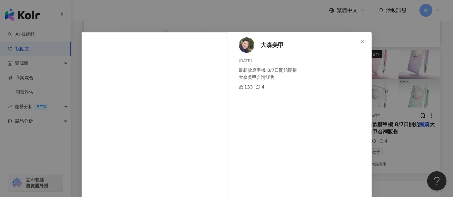
click at [385, 80] on div "大森美甲 2025/8/6 最新款磨甲機 8/7日開始團購 大森美甲台灣販售 133 4 查看原始貼文" at bounding box center [226, 98] width 453 height 197
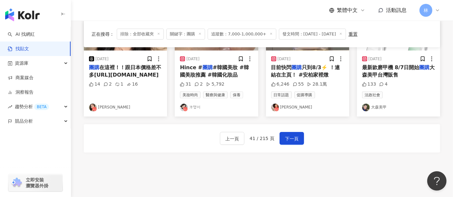
scroll to position [394, 0]
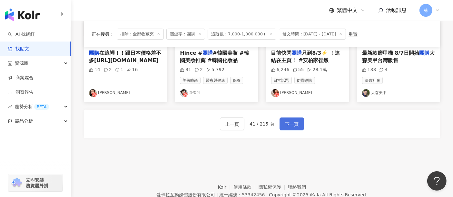
click at [285, 125] on span "下一頁" at bounding box center [292, 125] width 14 height 8
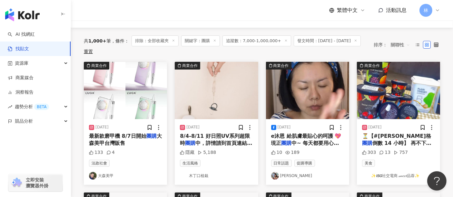
scroll to position [72, 0]
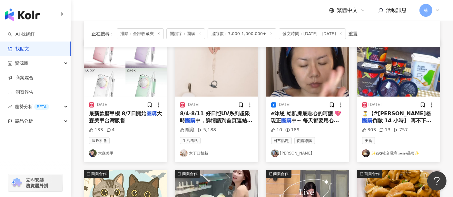
click at [372, 65] on img "button" at bounding box center [398, 67] width 83 height 57
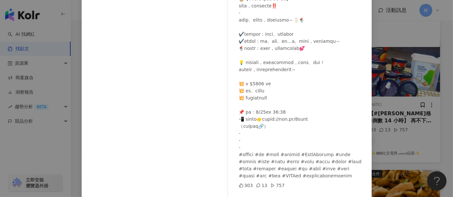
scroll to position [92, 0]
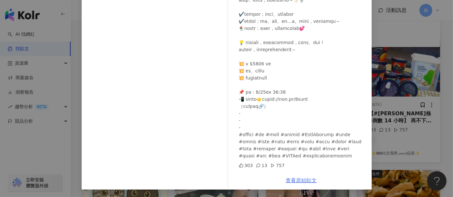
click at [299, 182] on link "查看原始貼文" at bounding box center [301, 181] width 31 height 6
click at [430, 93] on div "✨𝙄𝙎𝙂社交電商 𝓈𝓌𝑒𝑒𝓉品蓉✨ 2025/8/12 303 13 757 查看原始貼文" at bounding box center [226, 98] width 453 height 197
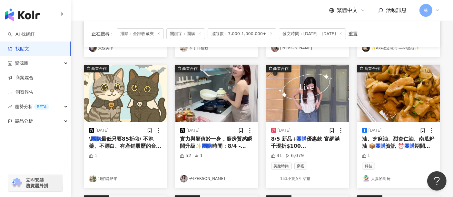
scroll to position [179, 0]
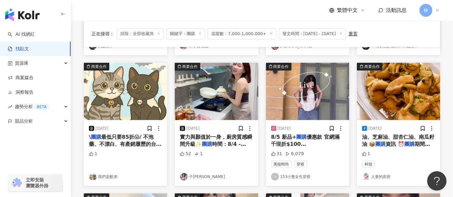
click at [397, 86] on img "button" at bounding box center [398, 91] width 83 height 57
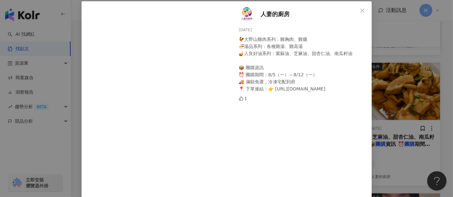
scroll to position [67, 0]
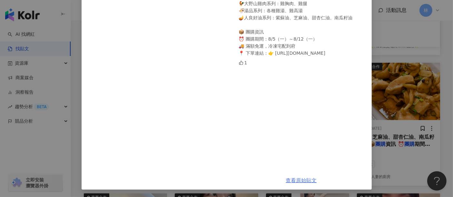
click at [296, 179] on link "查看原始貼文" at bounding box center [301, 181] width 31 height 6
click at [396, 93] on div "人妻的廚房 2025/8/10 🐓大野山雞肉系列：雞胸肉、雞腿 🍜湯品系列：各種雞湯、雞高湯 🪔人良好油系列：紫蘇油、芝麻油、甜杏仁油、南瓜籽油 📦 團購資訊…" at bounding box center [226, 98] width 453 height 197
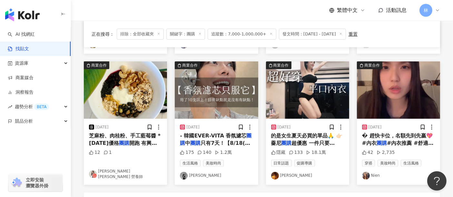
scroll to position [322, 0]
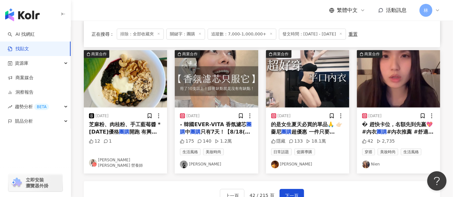
click at [193, 66] on img "button" at bounding box center [216, 78] width 83 height 57
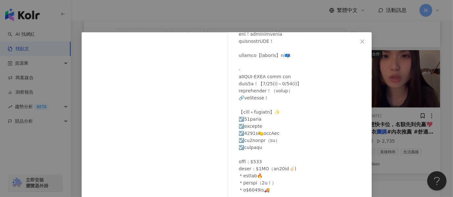
scroll to position [107, 0]
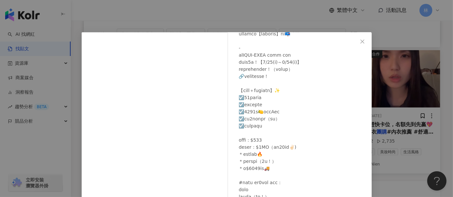
click at [426, 98] on div "陳綾 Celine 2025/8/18 175 140 1.2萬 查看原始貼文" at bounding box center [226, 98] width 453 height 197
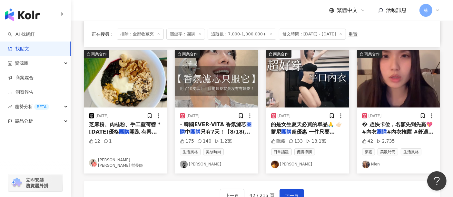
click at [312, 92] on img "button" at bounding box center [307, 78] width 83 height 57
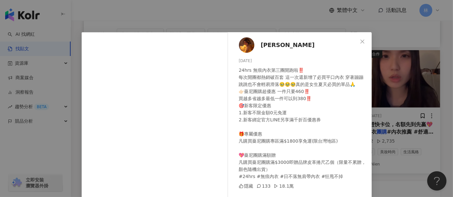
click at [388, 73] on div "JOHNNY 2025/8/20 24hrs 無痕內衣第三團開跑啦‼️ 每次開團都熱銷破百套 這一次還新增了必買平口內衣 穿著蹦蹦跳跳也不會輕易滑落🥹🥹🥹真的…" at bounding box center [226, 98] width 453 height 197
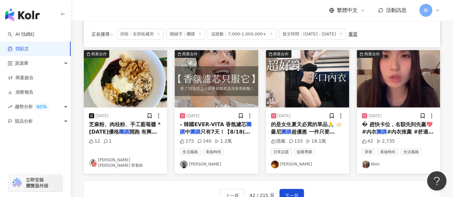
click at [388, 73] on img "button" at bounding box center [398, 78] width 83 height 57
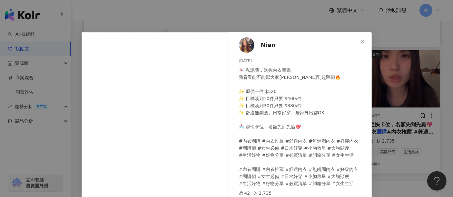
scroll to position [92, 0]
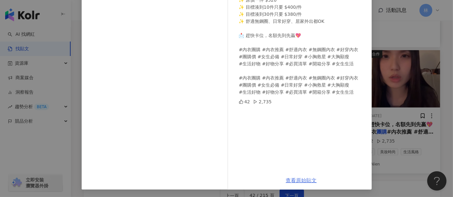
click at [301, 183] on link "查看原始貼文" at bounding box center [301, 181] width 31 height 6
click at [432, 108] on div "Nien 2025/8/15 💌 私訊我，送妳內衣圖鑑 我看看能不能幫大家湊到超殺價🔥 ✨ 原價一件 $520 ✨ 目標湊到10件只要 $400/件 ✨ 目標…" at bounding box center [226, 98] width 453 height 197
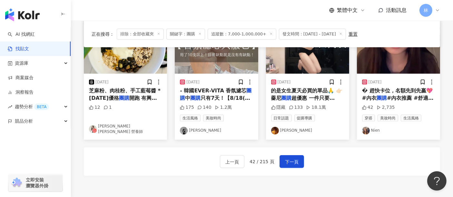
scroll to position [358, 0]
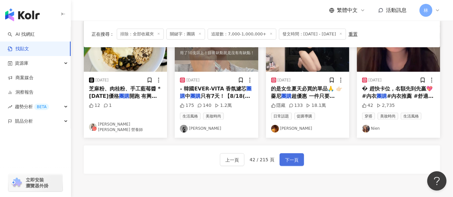
click at [287, 154] on button "下一頁" at bounding box center [292, 159] width 25 height 13
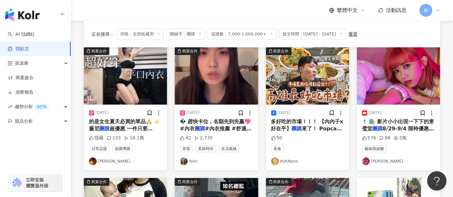
scroll to position [77, 0]
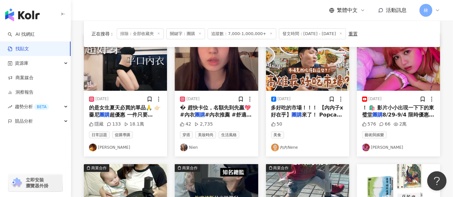
click at [404, 67] on img "button" at bounding box center [398, 62] width 83 height 57
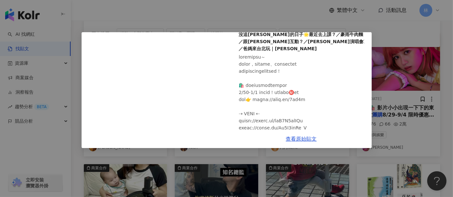
scroll to position [72, 0]
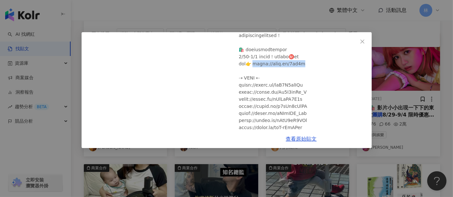
drag, startPoint x: 318, startPoint y: 55, endPoint x: 260, endPoint y: 55, distance: 58.7
click at [260, 55] on div at bounding box center [303, 174] width 128 height 312
click at [397, 103] on div "阿心Liao 2025/8/28 沒追韓星的日子🌟最近去上課？／豪雨牛肉麵／跟潤娥互動？／江蕙演唱會／爸媽來台北玩｜阿心 576 66 2萬 查看原始貼文" at bounding box center [226, 98] width 453 height 197
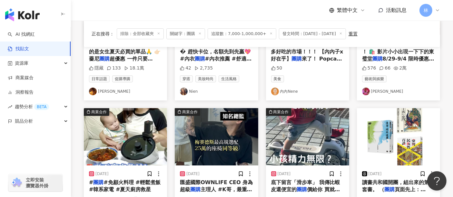
scroll to position [185, 0]
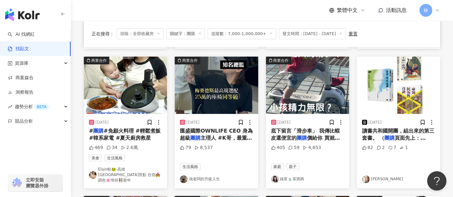
click at [139, 83] on img "button" at bounding box center [125, 85] width 83 height 57
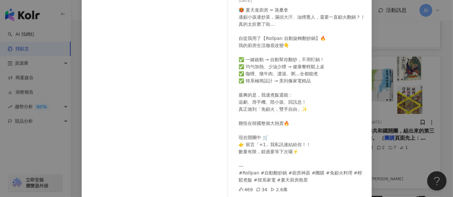
scroll to position [92, 0]
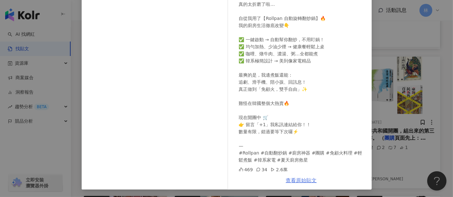
click at [291, 180] on link "查看原始貼文" at bounding box center [301, 181] width 31 height 6
click at [407, 88] on div "Elain蛙🐸-高雄 台南 台中景點 住宿💑調色🌸情侶👫新年 2025/8/21 🥵 夏天進廚房 = 蒸桑拿 邊顧小孩邊炒菜，滿頭大汗、油煙熏人，還要一直顧火…" at bounding box center [226, 98] width 453 height 197
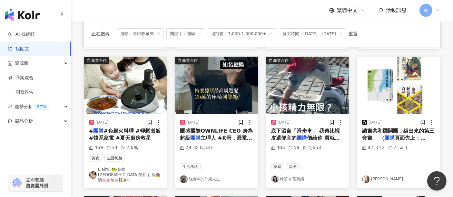
click at [221, 91] on img "button" at bounding box center [216, 85] width 83 height 57
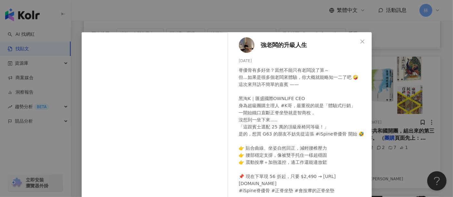
click at [393, 71] on div "強老闆的升級人生 2025/8/21 脊優骨有多好坐？當然不能只有老闆說了算～ 但...如果是很多個老闆來體驗，你大概就能略知一二了吧 🤪 這次來拜訪不簡單的…" at bounding box center [226, 98] width 453 height 197
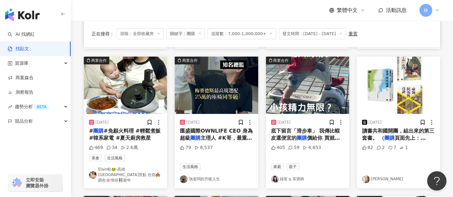
click at [330, 82] on img "button" at bounding box center [307, 85] width 83 height 57
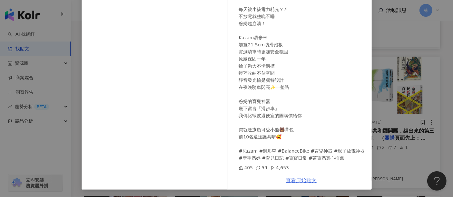
click at [301, 181] on link "查看原始貼文" at bounding box center [301, 181] width 31 height 6
click at [393, 76] on div "綠茶🍵茶寶媽 2025/8/17 Kazam滑步推桿車｜育兒神器開團 👉追蹤 @greentea0124 讓新手媽媽育兒不踩雷 ▶️分享給你當媽媽的朋友 ▶️…" at bounding box center [226, 98] width 453 height 197
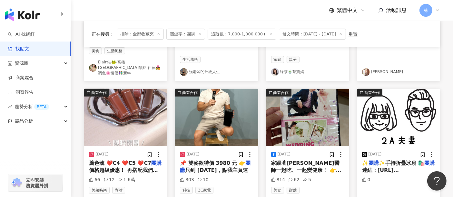
scroll to position [328, 0]
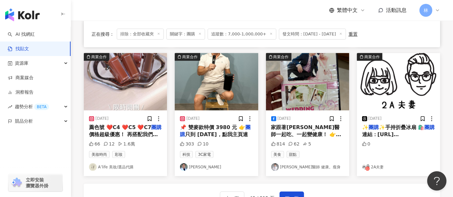
click at [304, 80] on img "button" at bounding box center [307, 81] width 83 height 57
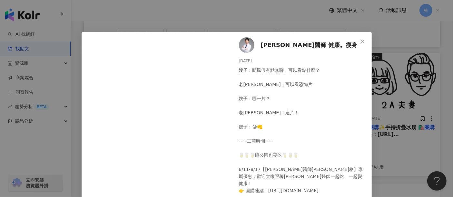
click at [405, 84] on div "蔡明劼醫師 健康。瘦身 2025/8/13 嫂子：颱風假有點無聊，可以看點什麼？ 老蔡：可以看恐怖片 嫂子：哪一片？ 老蔡：這片！ 嫂子：😡👊 -----工商…" at bounding box center [226, 98] width 453 height 197
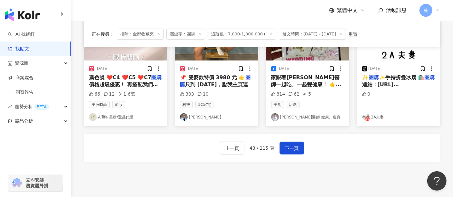
scroll to position [425, 0]
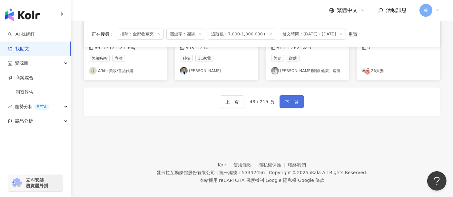
click at [286, 98] on span "下一頁" at bounding box center [292, 102] width 14 height 8
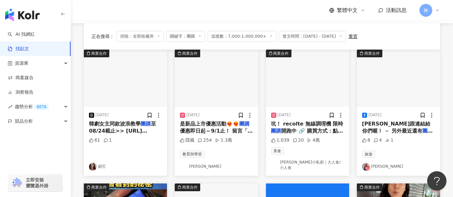
scroll to position [73, 0]
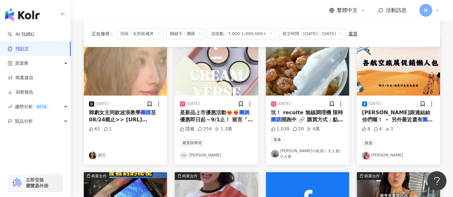
click at [315, 64] on img "button" at bounding box center [307, 66] width 83 height 57
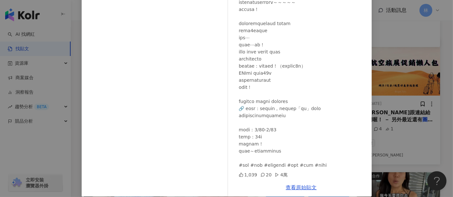
scroll to position [92, 0]
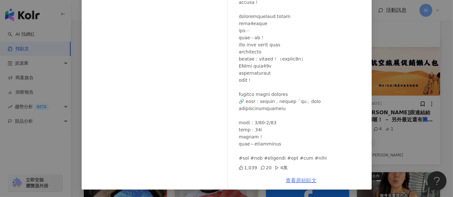
click at [303, 181] on link "查看原始貼文" at bounding box center [301, 181] width 31 height 6
click at [392, 78] on div "阿溫小私廚｜大人食/小人食 2025/8/17 1,039 20 4萬 查看原始貼文" at bounding box center [226, 98] width 453 height 197
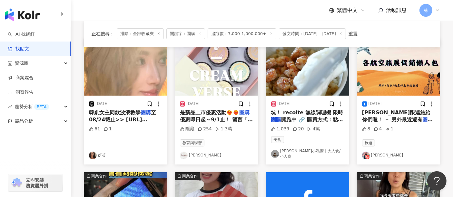
click at [392, 78] on img "button" at bounding box center [398, 66] width 83 height 57
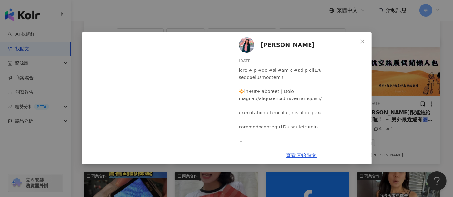
click at [423, 88] on div "林慧中 2025/8/5 8 4 1 查看原始貼文" at bounding box center [226, 98] width 453 height 197
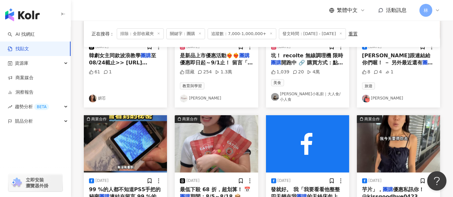
scroll to position [180, 0]
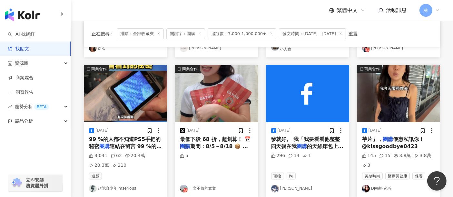
click at [386, 87] on img "button" at bounding box center [398, 93] width 83 height 57
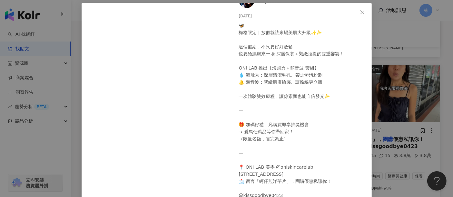
scroll to position [67, 0]
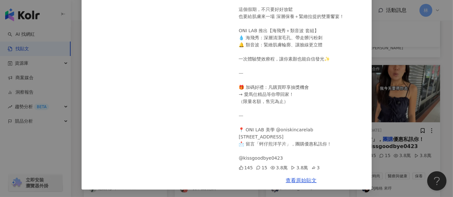
click at [422, 99] on div "DJ梅格 來哼 2025/8/5 🦋 梅格限定｜放假就該來場美肌大升級✨✨ 這個假期，不只要好好放鬆 也要給肌膚來一場 深層保養＋緊緻拉提的雙重饗宴！ ONI…" at bounding box center [226, 98] width 453 height 197
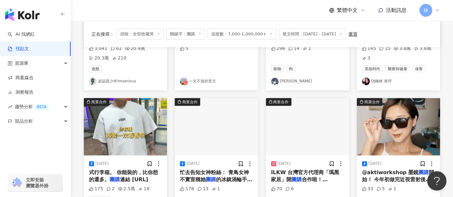
scroll to position [323, 0]
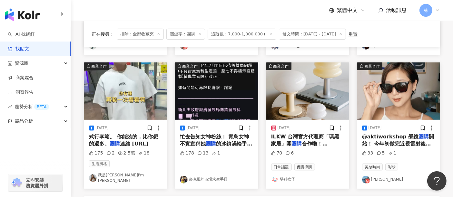
click at [214, 97] on img "button" at bounding box center [216, 91] width 83 height 57
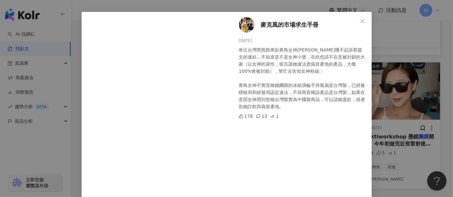
scroll to position [36, 0]
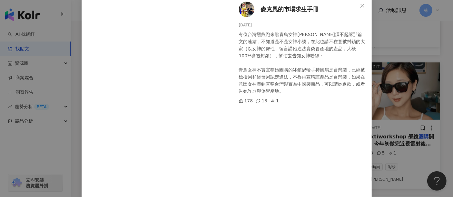
click at [398, 71] on div "麥克風的市場求生手冊 2025/8/13 有位台灣黑熊跑來貼青鳥女神徐閉Mingyin Hsu喜獲不起訴那篇文的連結，不知道是不是女神小號，在此也請不在意被封…" at bounding box center [226, 98] width 453 height 197
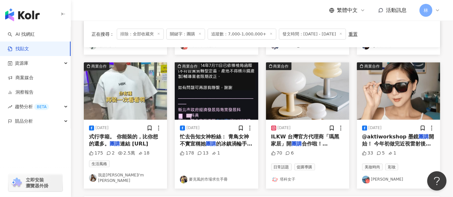
click at [325, 79] on img "button" at bounding box center [307, 91] width 83 height 57
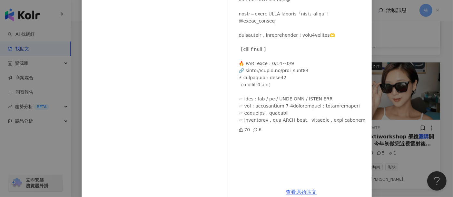
scroll to position [104, 0]
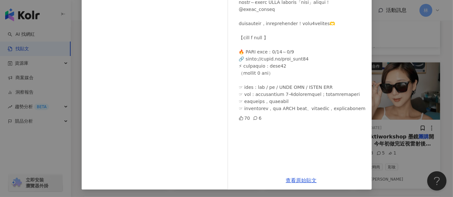
click at [390, 100] on div "塔科女子 2025/8/23 70 6 查看原始貼文" at bounding box center [226, 98] width 453 height 197
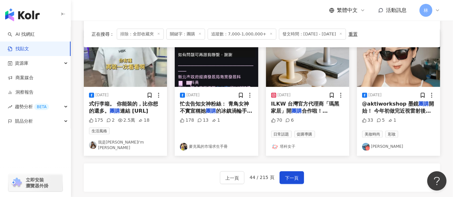
scroll to position [395, 0]
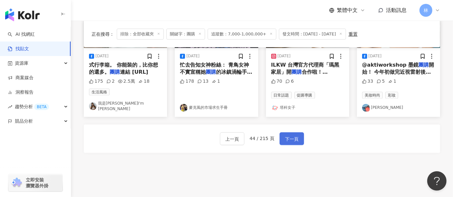
click at [298, 133] on button "下一頁" at bounding box center [292, 139] width 25 height 13
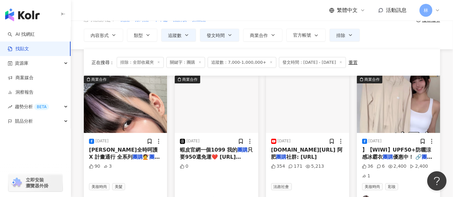
scroll to position [72, 0]
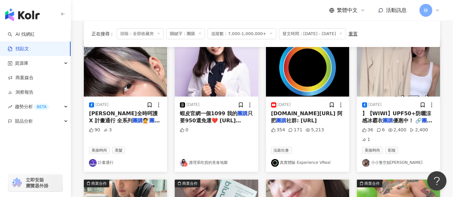
click at [380, 75] on img "button" at bounding box center [398, 67] width 83 height 57
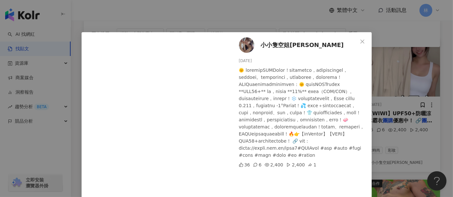
click at [380, 75] on div "小小隻空姐維小妮 2025/8/10 36 6 2,400 2,400 1 查看原始貼文" at bounding box center [226, 98] width 453 height 197
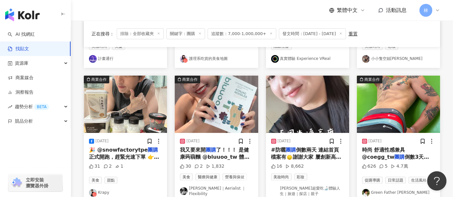
scroll to position [179, 0]
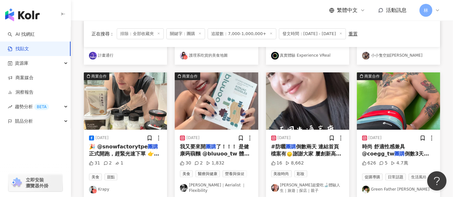
click at [322, 101] on img "button" at bounding box center [307, 101] width 83 height 57
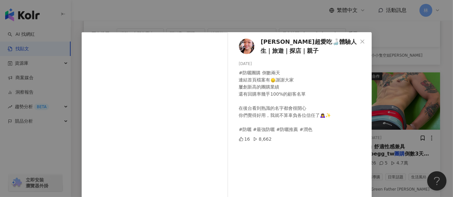
click at [389, 105] on div "Mimi超愛吃🍶體驗人生｜旅遊｜探店｜親子 2025/8/15 #防曬團購 倒數兩天 連結首頁檔案有🙂‍↕️謝謝大家 屢創新高的團購業績 還有回購率幾乎100…" at bounding box center [226, 98] width 453 height 197
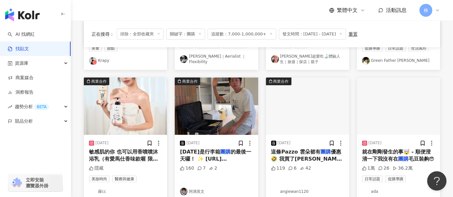
scroll to position [322, 0]
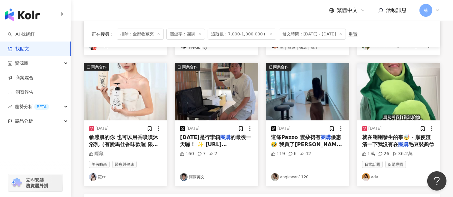
click at [124, 89] on img "button" at bounding box center [125, 91] width 83 height 57
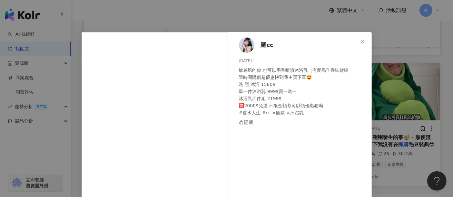
scroll to position [28, 0]
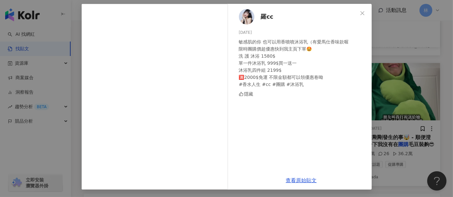
click at [262, 20] on span "羅cc" at bounding box center [267, 16] width 13 height 9
click at [397, 60] on div "羅cc 2025/8/13 敏感肌的你 也可以用香噴噴沐浴乳（有愛馬仕香味款喔 限時團購價超優惠快到我主頁下單🤩 洗 護 沐浴 1580$ 單一件沐浴乳 99…" at bounding box center [226, 98] width 453 height 197
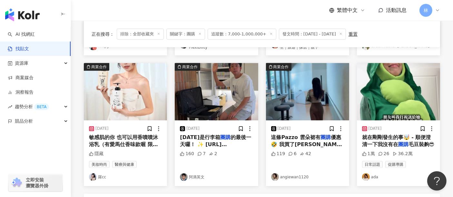
click at [404, 74] on img "button" at bounding box center [398, 91] width 83 height 57
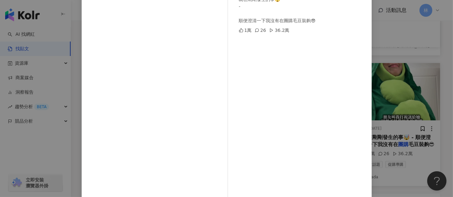
scroll to position [92, 0]
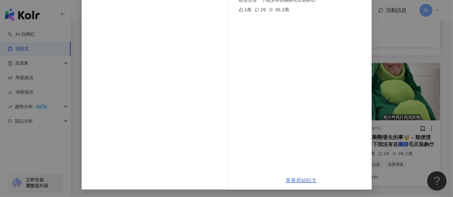
click at [311, 181] on link "查看原始貼文" at bounding box center [301, 181] width 31 height 6
click at [406, 56] on div "ada 2025/8/28 就在剛剛發生的事🤯 - 順便澄清一下我沒有在團購毛豆裝齁😎 1萬 26 36.2萬 查看原始貼文" at bounding box center [226, 98] width 453 height 197
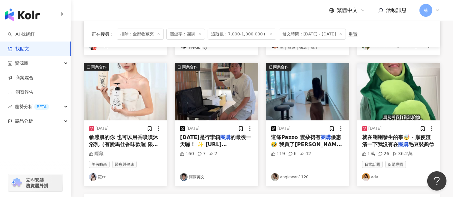
scroll to position [394, 0]
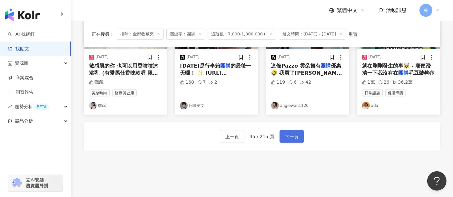
click at [293, 133] on span "下一頁" at bounding box center [292, 137] width 14 height 8
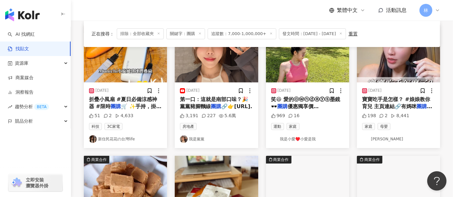
scroll to position [72, 0]
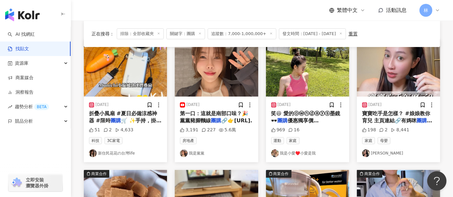
click at [140, 81] on img "button" at bounding box center [125, 67] width 83 height 57
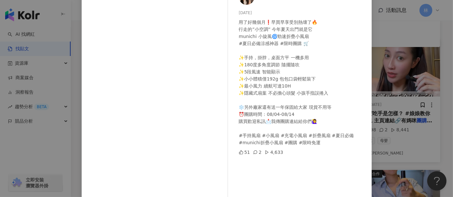
scroll to position [92, 0]
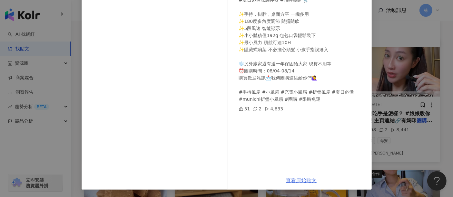
click at [299, 178] on link "查看原始貼文" at bounding box center [301, 181] width 31 height 6
click at [399, 74] on div "新住民花花の台灣life 2025/8/4 用了好幾個月❗️早買早享受別熱壞了🔥 行走的”小空調” 今年夏天出門就是它 munichi 小旋風🌀勁速折疊小風扇…" at bounding box center [226, 98] width 453 height 197
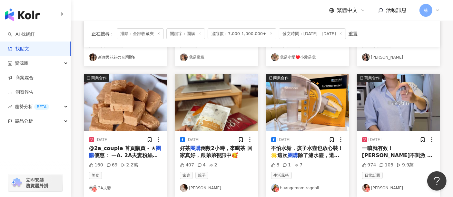
scroll to position [179, 0]
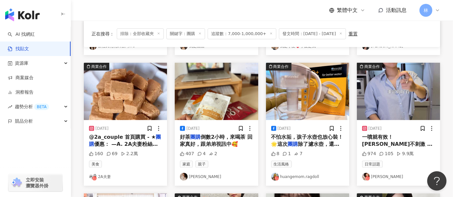
click at [309, 96] on img "button" at bounding box center [307, 91] width 83 height 57
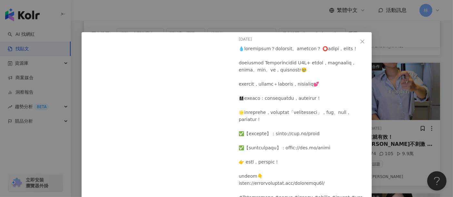
scroll to position [46, 0]
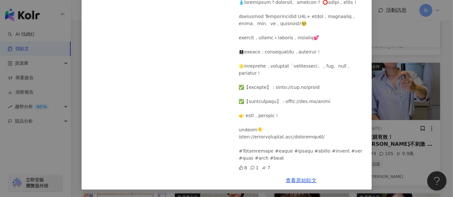
click at [378, 149] on div "huangemom.ragdoll 2025/8/8 8 1 7 查看原始貼文" at bounding box center [226, 98] width 453 height 197
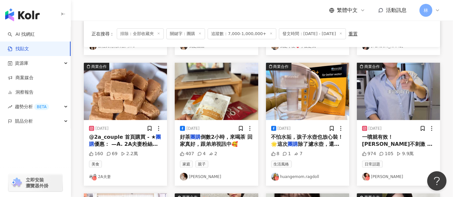
click at [374, 89] on img "button" at bounding box center [398, 91] width 83 height 57
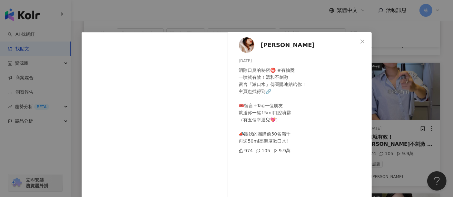
click at [374, 89] on div "AMBER李安柏 2025/8/19 消除口臭的秘密㊙️ #有抽獎 一噴就有效！溫和不刺激 留言「漱口水」傳團購連結給你！ 主頁也找得到🔗 🎟️留言+Tag一…" at bounding box center [226, 98] width 453 height 197
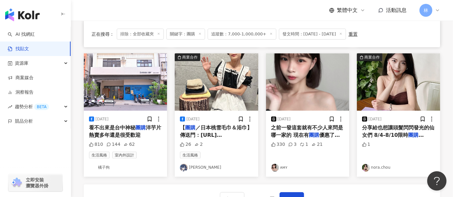
scroll to position [322, 0]
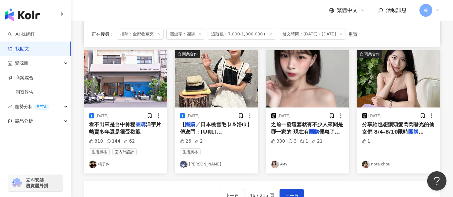
click at [145, 84] on img "button" at bounding box center [125, 78] width 83 height 57
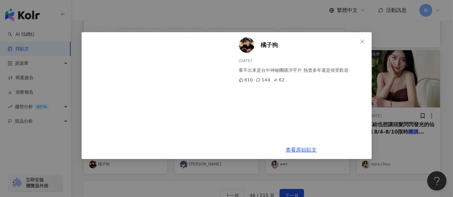
click at [396, 86] on div "橘子狗 2025/8/14 看不出來是台中神秘團購洋芋片 熱賣多年還是很受歡迎 810 144 62 查看原始貼文" at bounding box center [226, 98] width 453 height 197
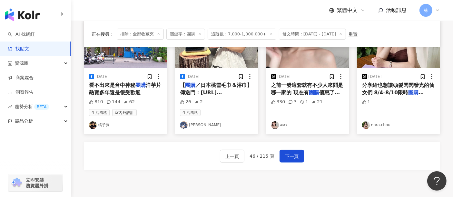
scroll to position [394, 0]
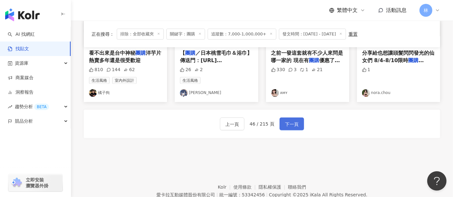
click at [287, 126] on span "下一頁" at bounding box center [292, 125] width 14 height 8
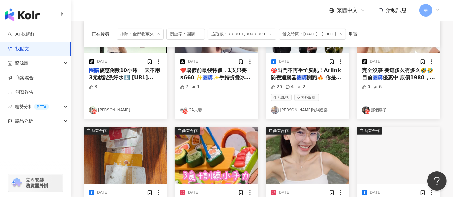
scroll to position [307, 0]
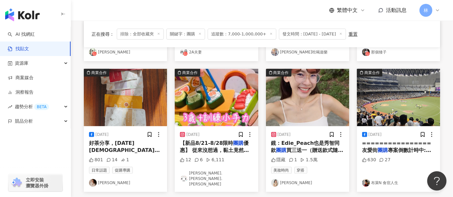
click at [220, 100] on img "button" at bounding box center [216, 97] width 83 height 57
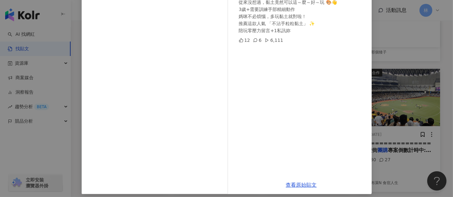
scroll to position [92, 0]
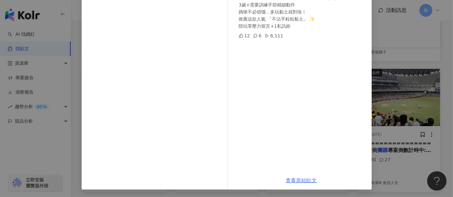
click at [302, 180] on link "查看原始貼文" at bounding box center [301, 181] width 31 height 6
click at [421, 94] on div "Doris.Ann 朵麗絲.安 2025/8/21 【新品8/21-8/28限時團購優惠】 從來沒想過，黏土竟然可以這～麼～好～玩 🎨👋 3歲+需要訓練手部精…" at bounding box center [226, 98] width 453 height 197
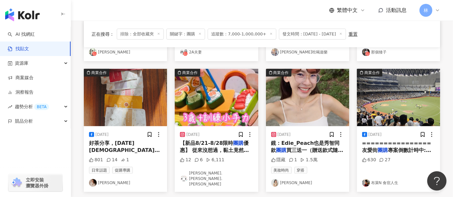
scroll to position [343, 0]
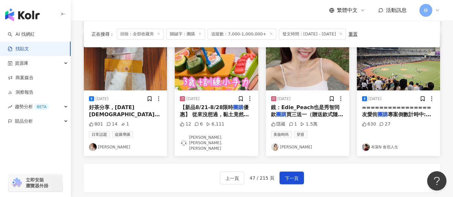
click at [297, 69] on img "button" at bounding box center [307, 61] width 83 height 57
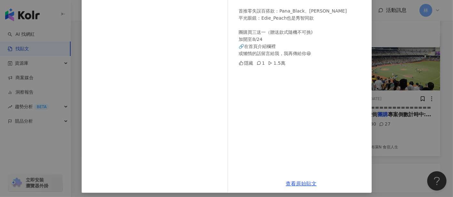
scroll to position [84, 0]
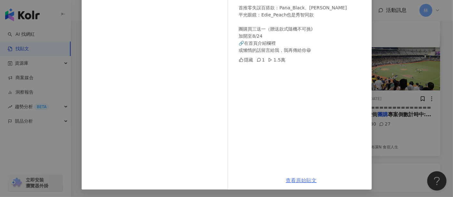
click at [301, 182] on link "查看原始貼文" at bounding box center [301, 181] width 31 height 6
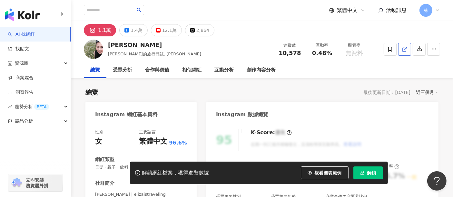
click at [403, 49] on icon at bounding box center [405, 49] width 6 height 6
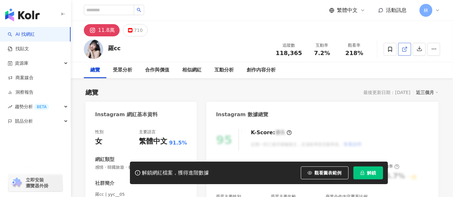
click at [402, 51] on icon at bounding box center [405, 49] width 6 height 6
